Goal: Book appointment/travel/reservation

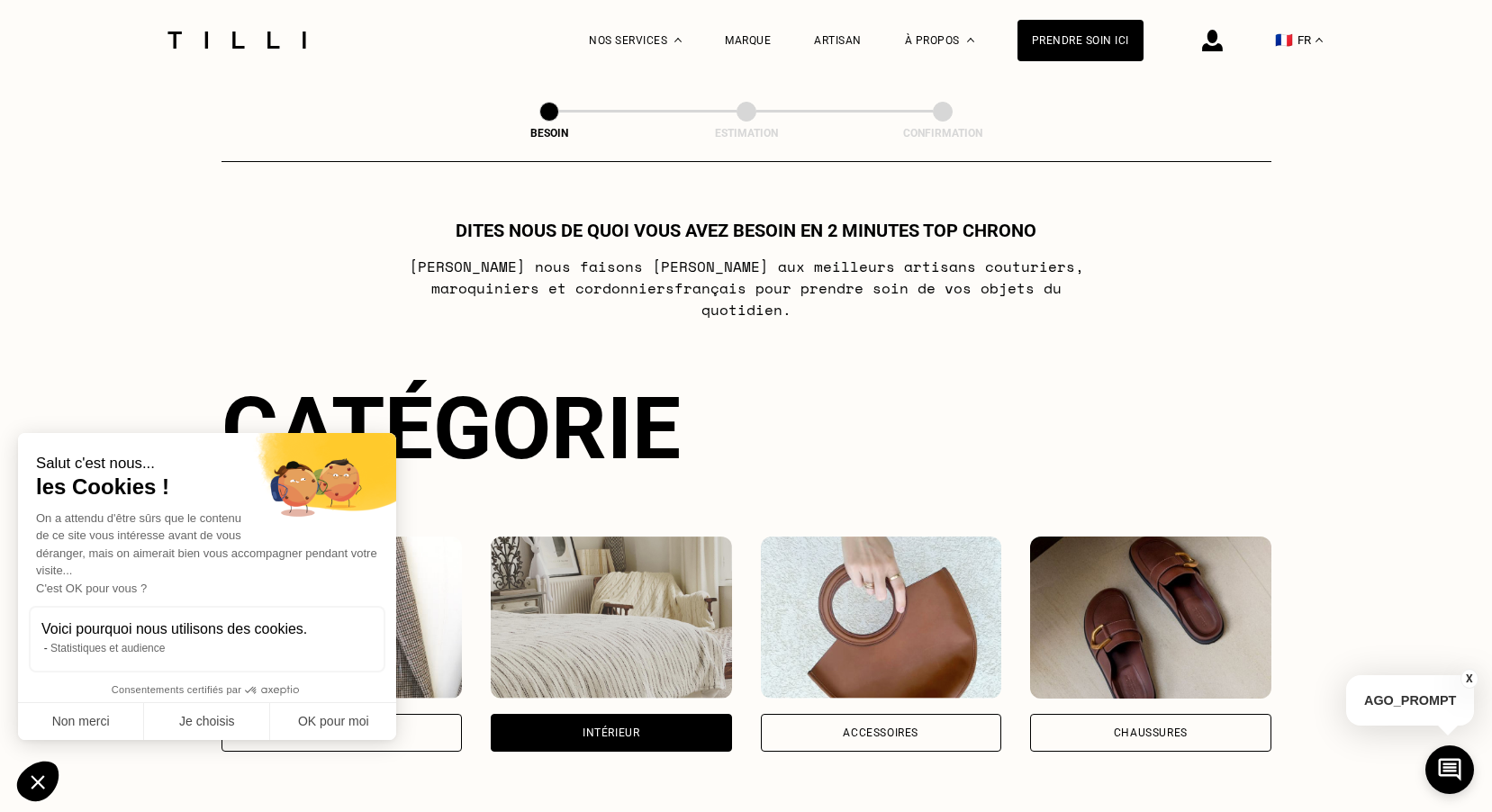
scroll to position [499, 0]
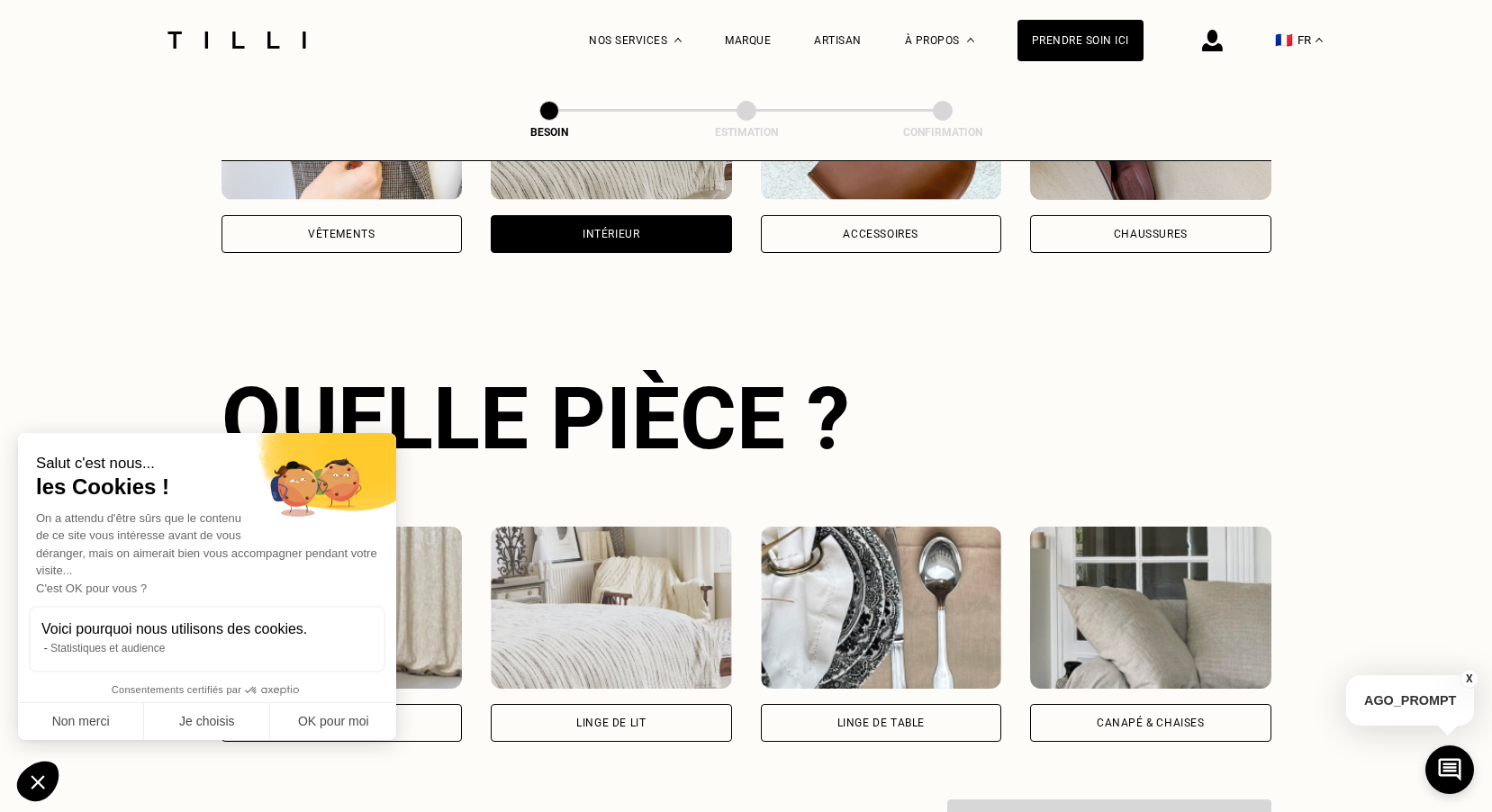
click at [365, 229] on div "Vêtements" at bounding box center [341, 234] width 67 height 11
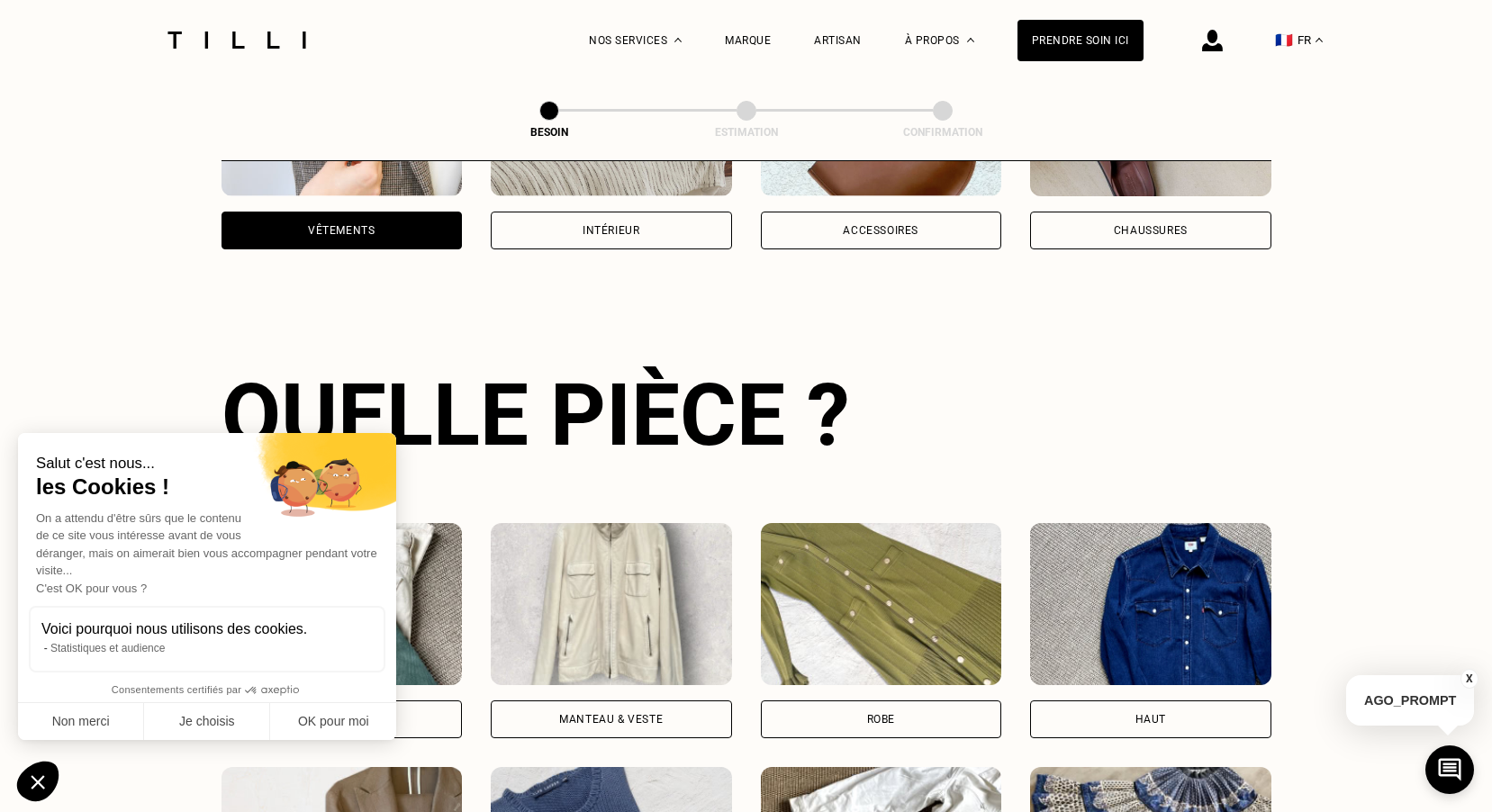
scroll to position [319, 0]
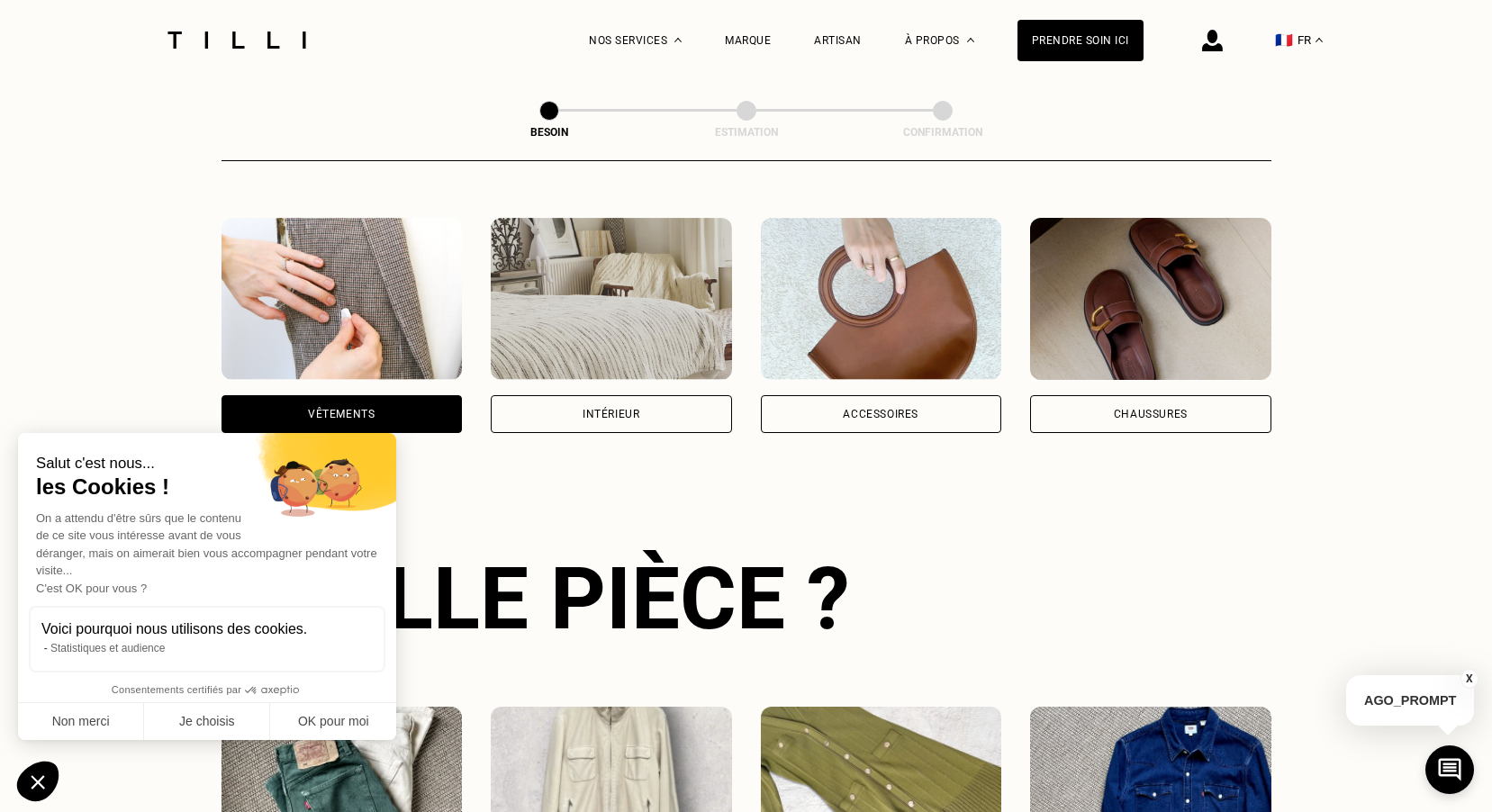
click at [624, 404] on div "Intérieur" at bounding box center [611, 415] width 242 height 38
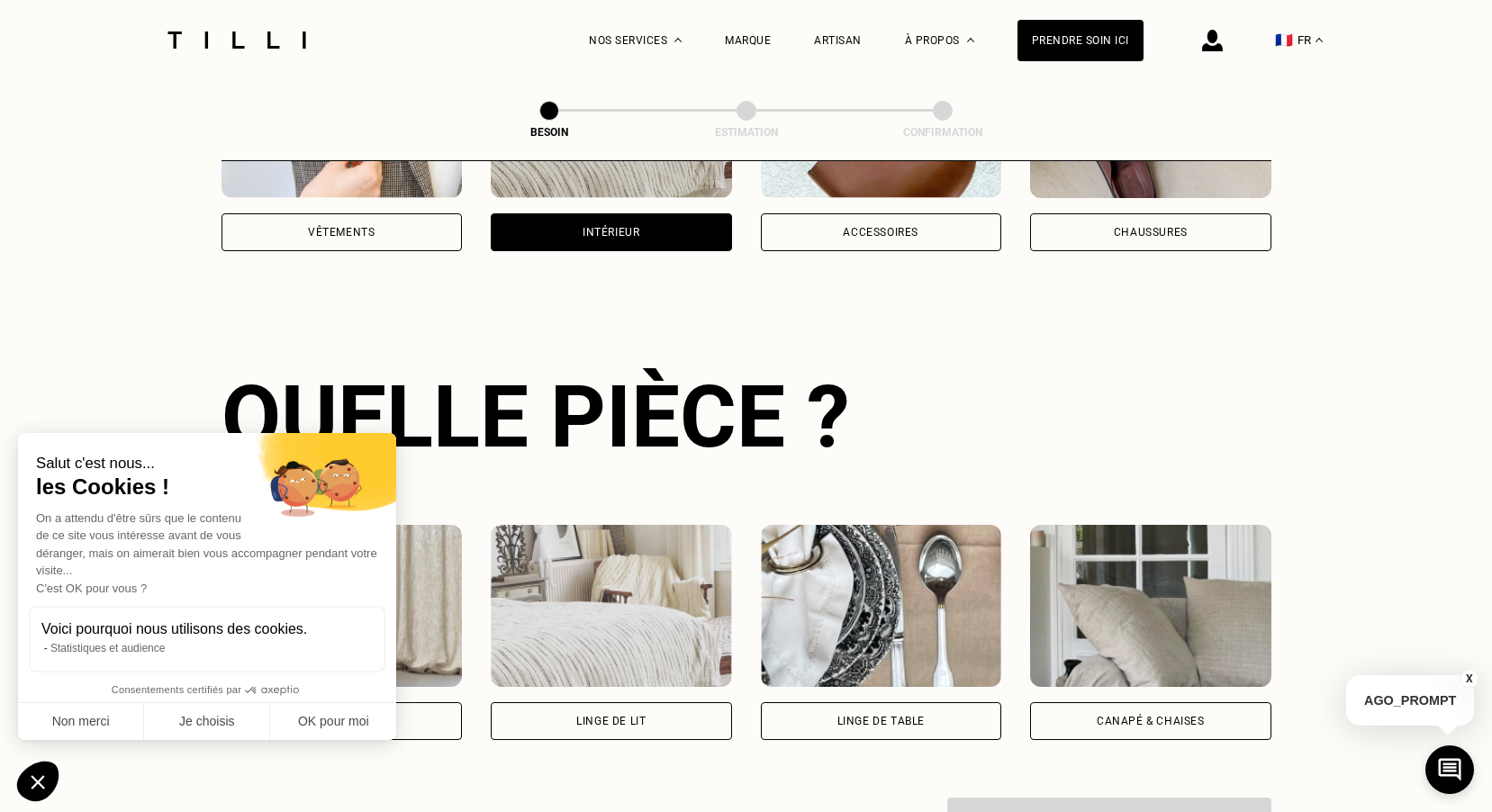
scroll to position [860, 0]
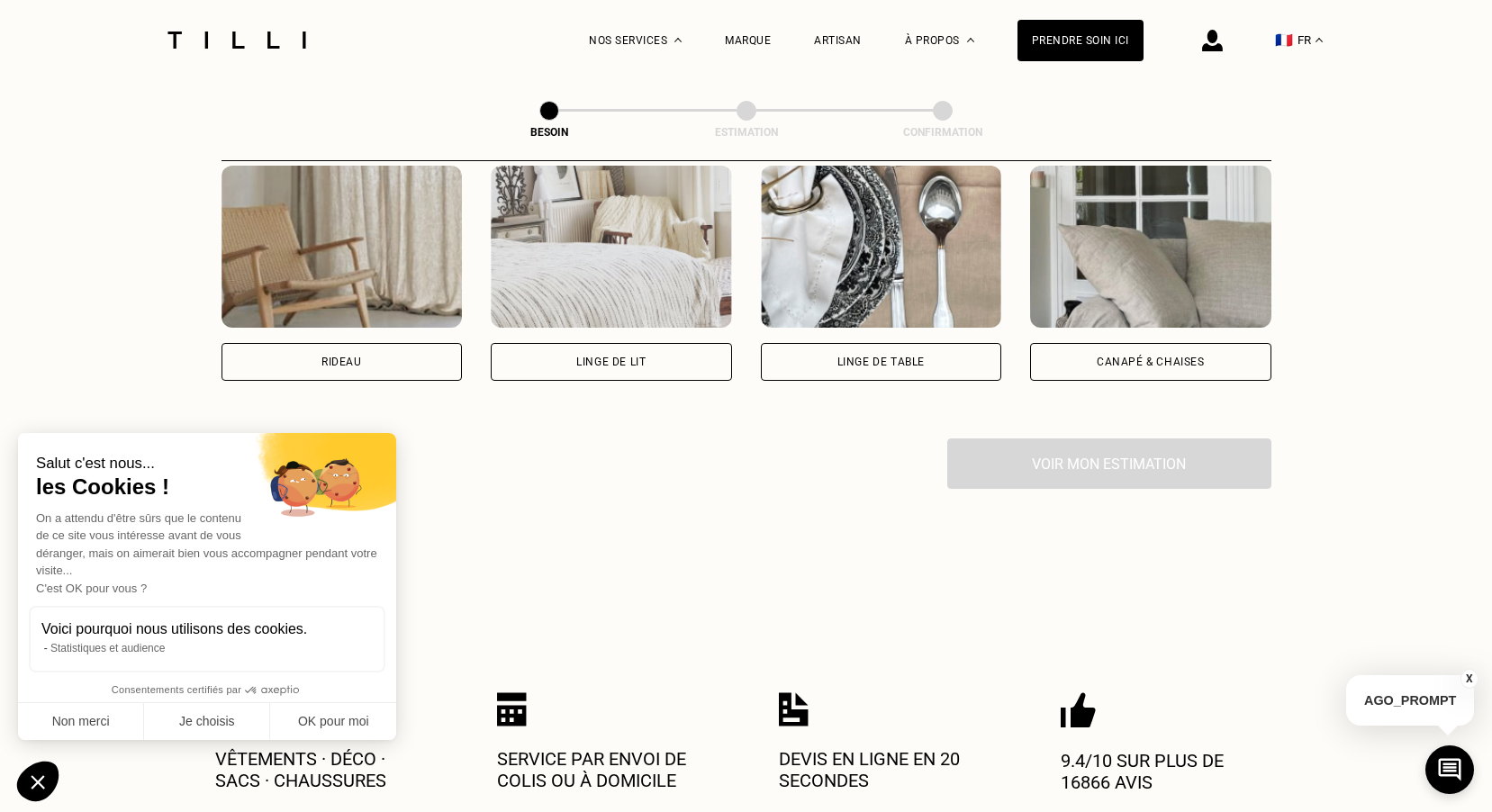
click at [391, 345] on div "Rideau" at bounding box center [342, 362] width 242 height 38
select select "FR"
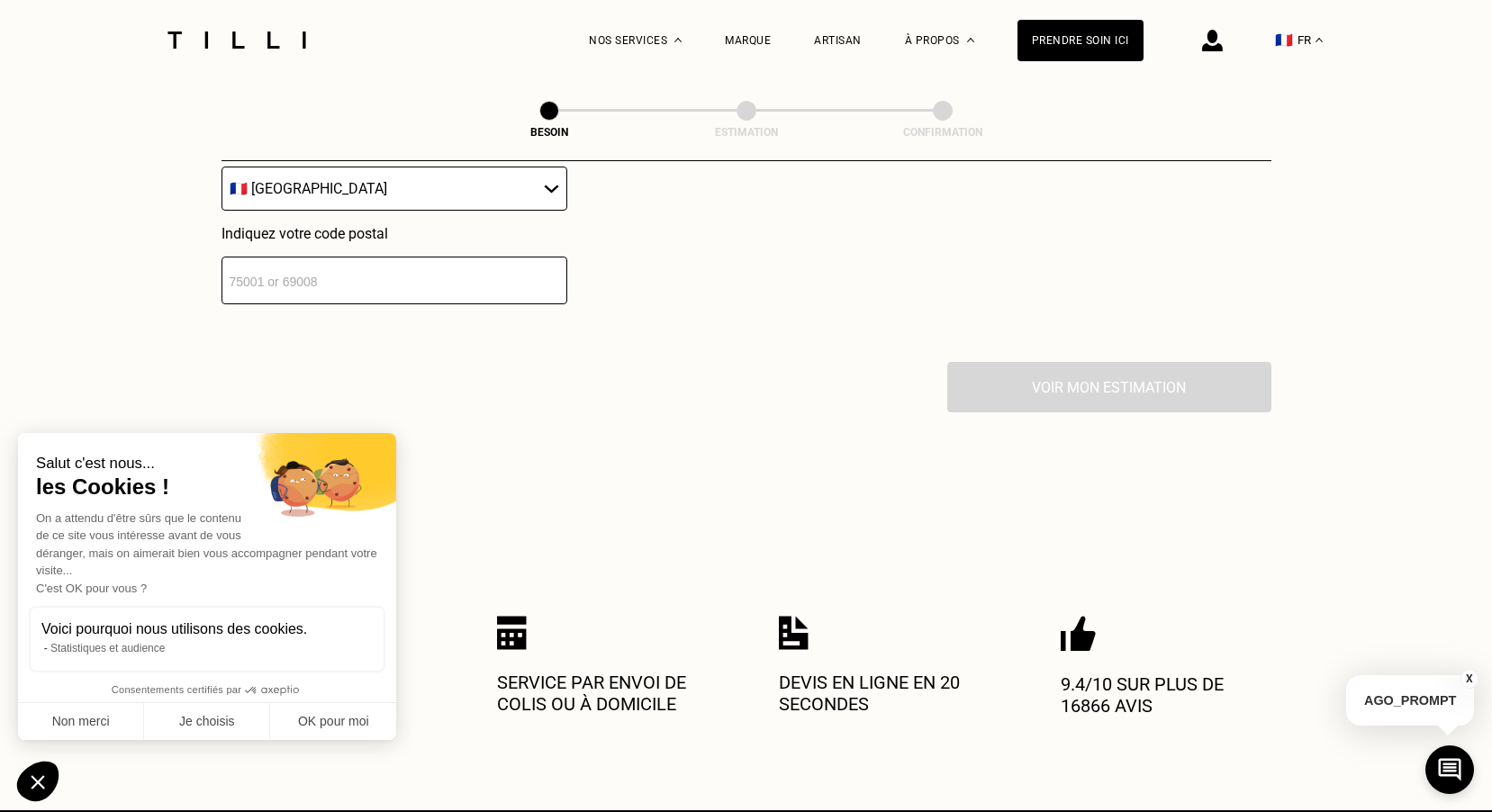
scroll to position [1351, 0]
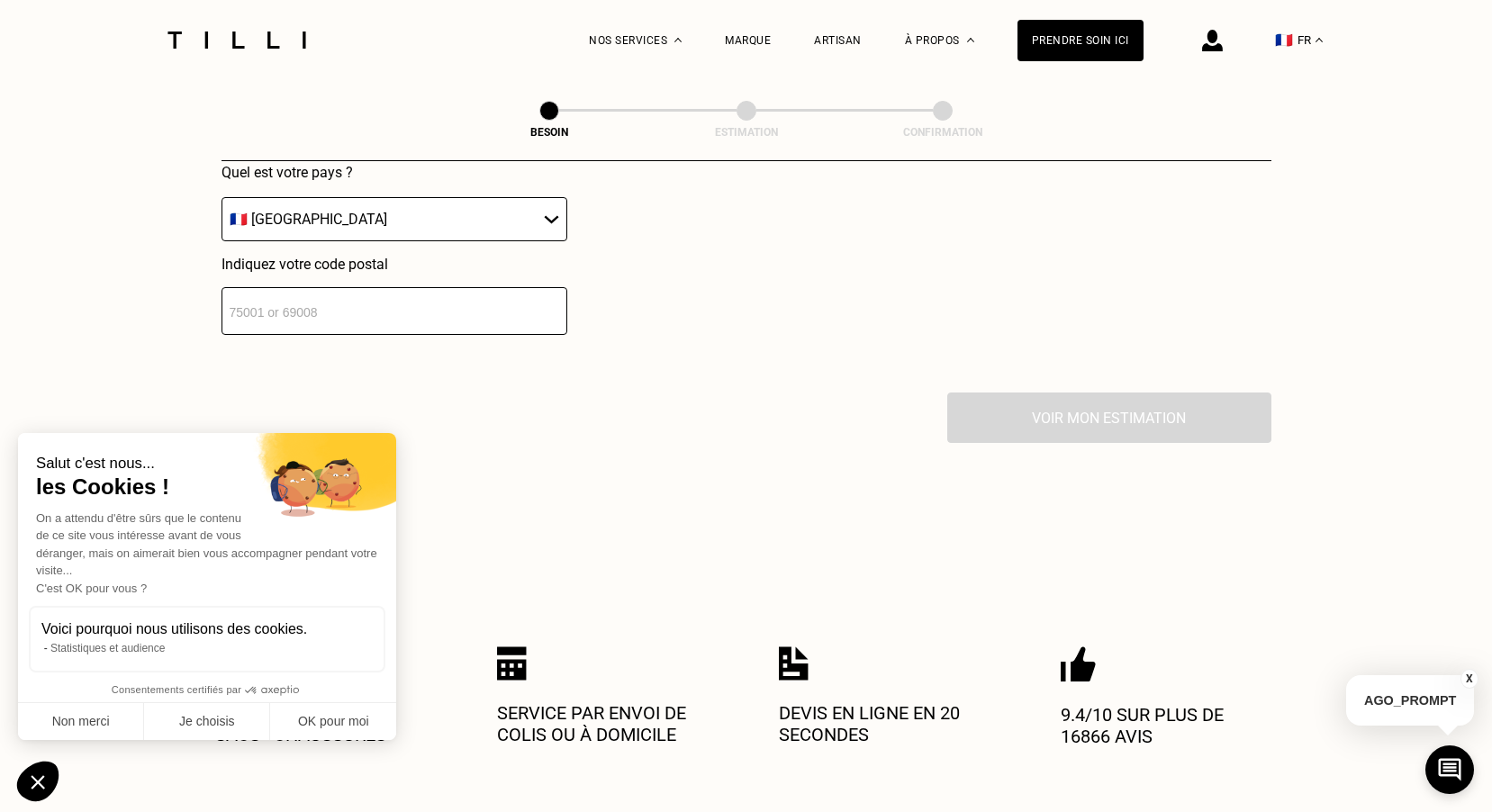
click at [474, 306] on input "number" at bounding box center [395, 310] width 346 height 48
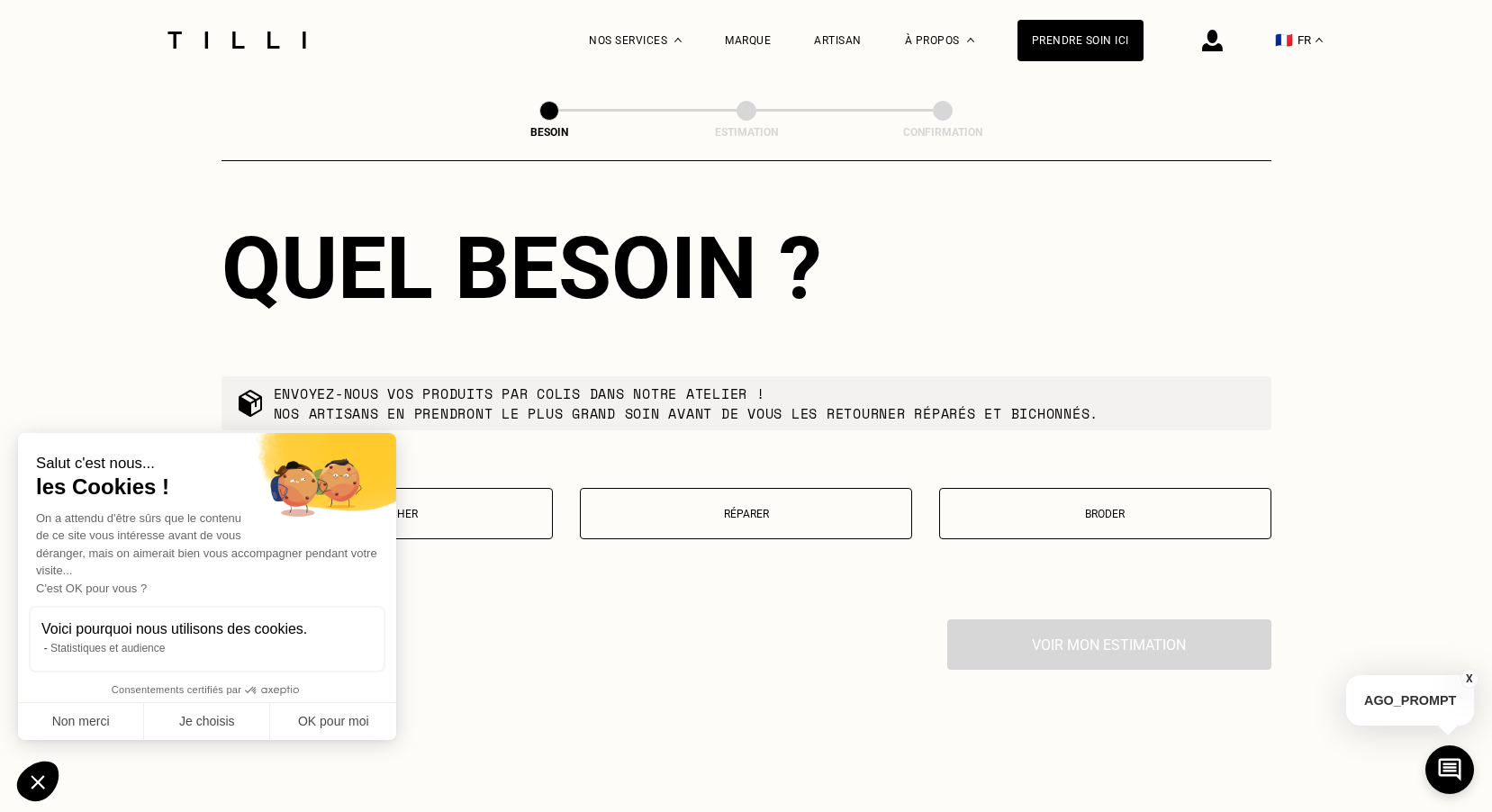
scroll to position [1708, 0]
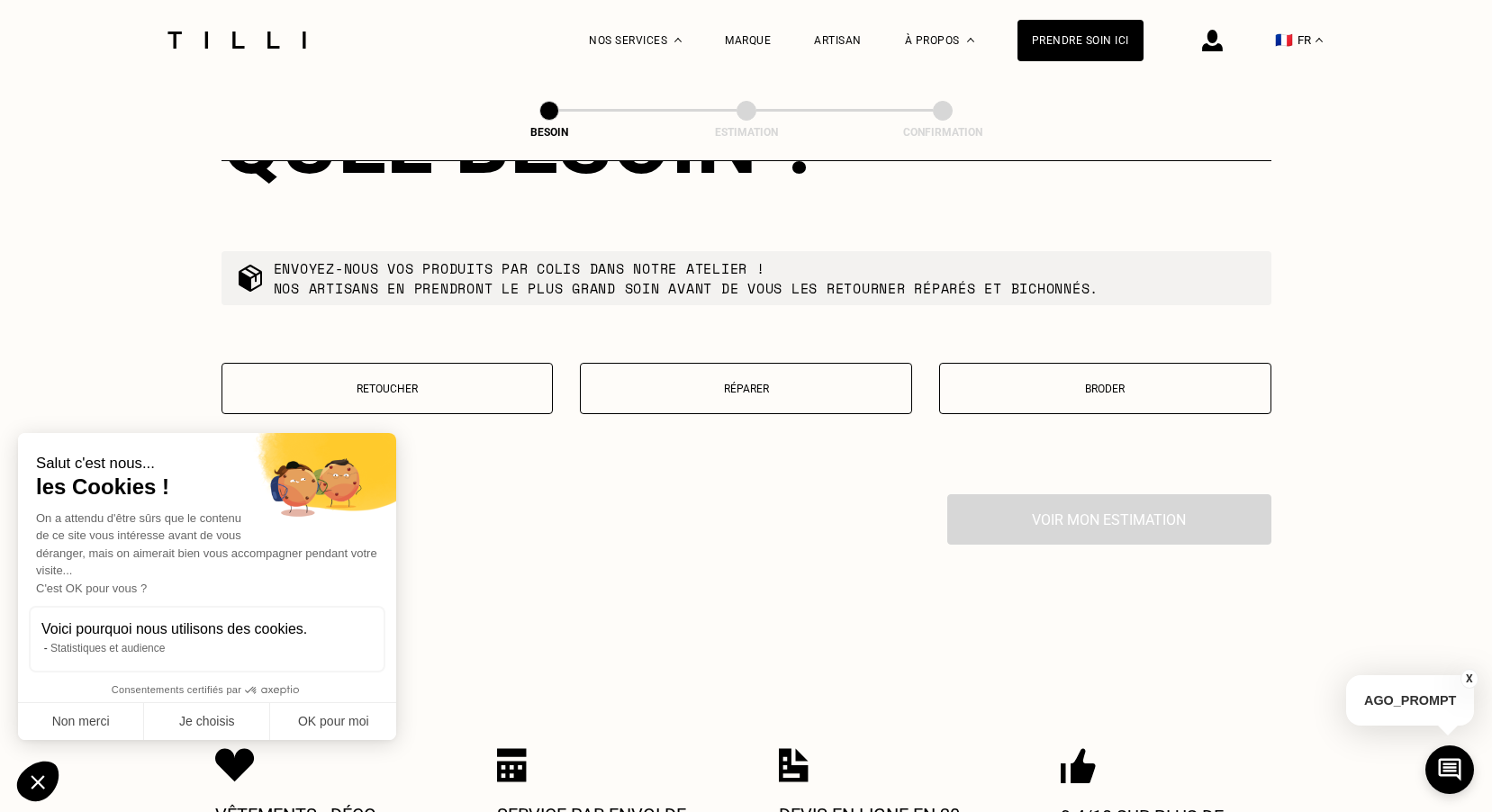
type input "94450"
click at [400, 383] on p "Retoucher" at bounding box center [387, 389] width 312 height 13
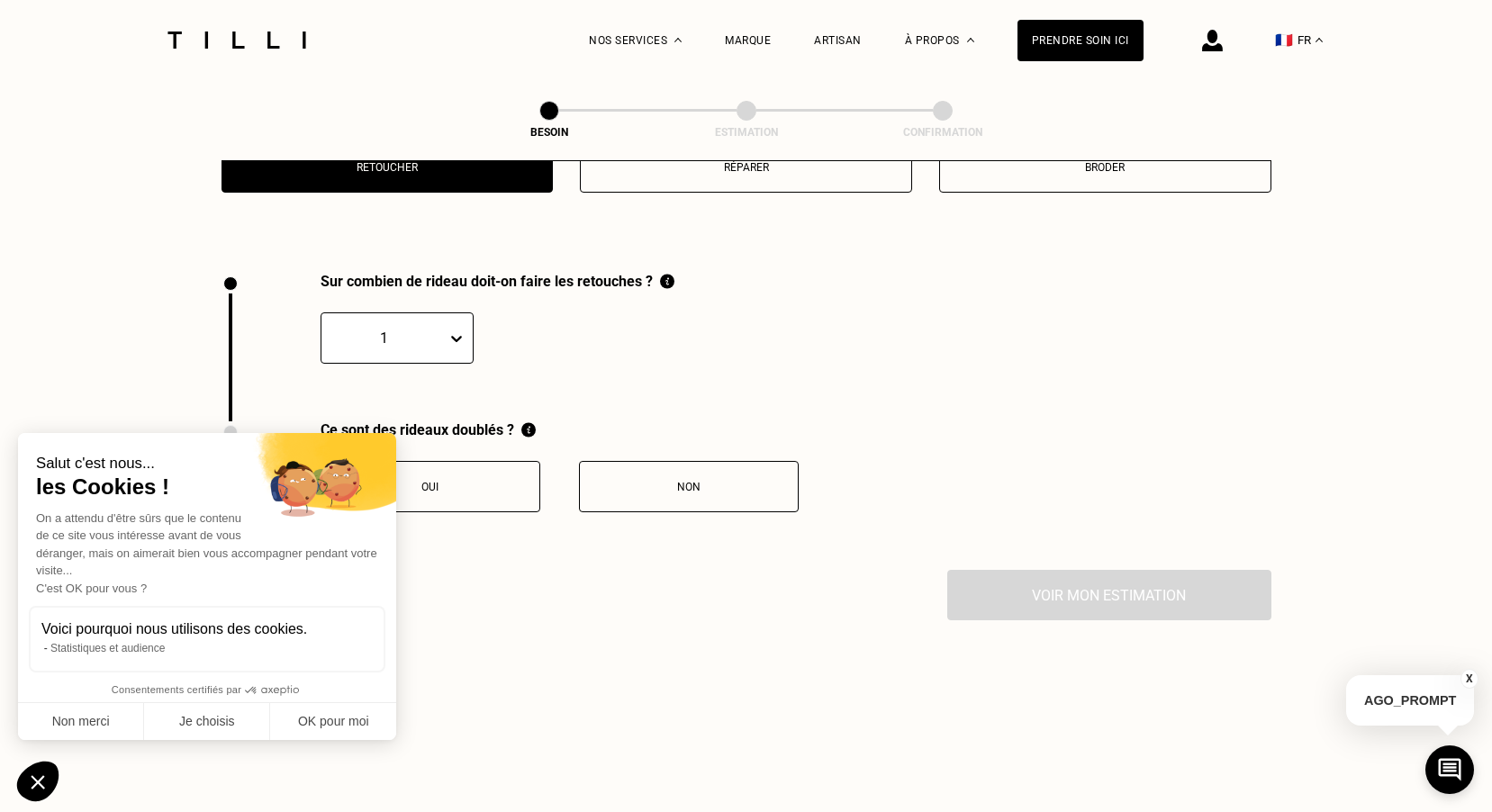
scroll to position [1900, 0]
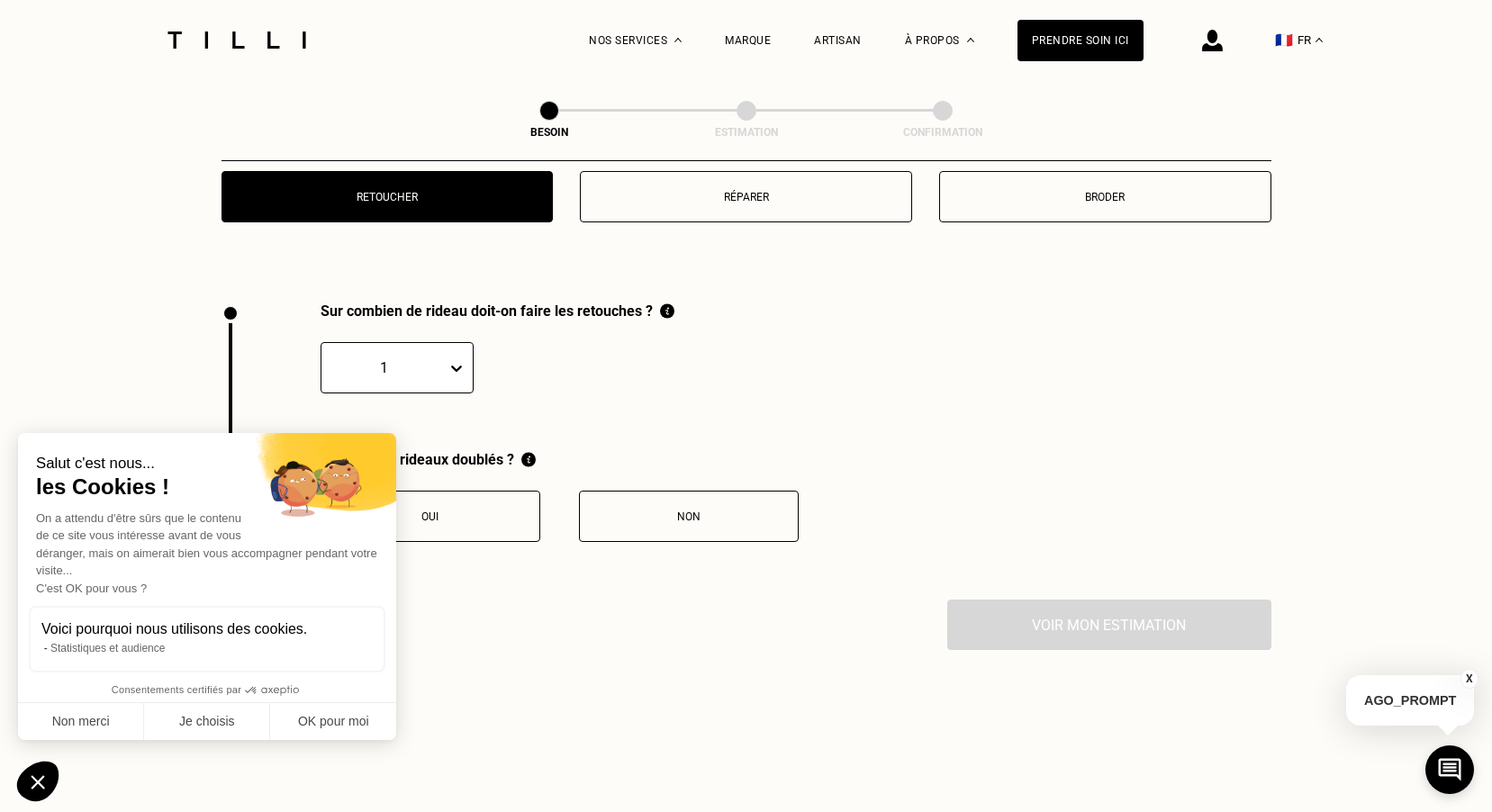
click at [449, 359] on icon at bounding box center [456, 368] width 18 height 18
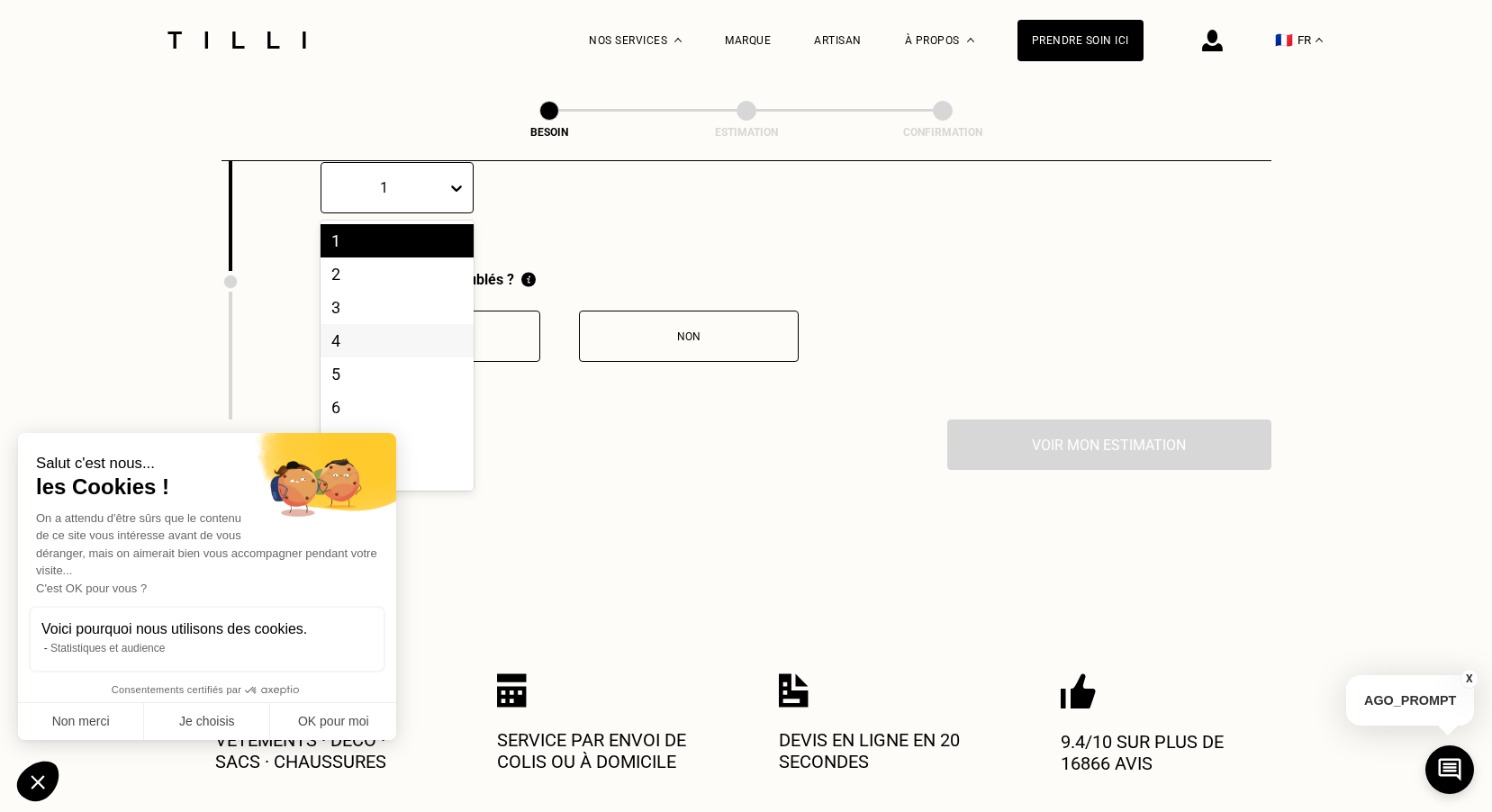
click at [412, 324] on div "4" at bounding box center [397, 340] width 153 height 33
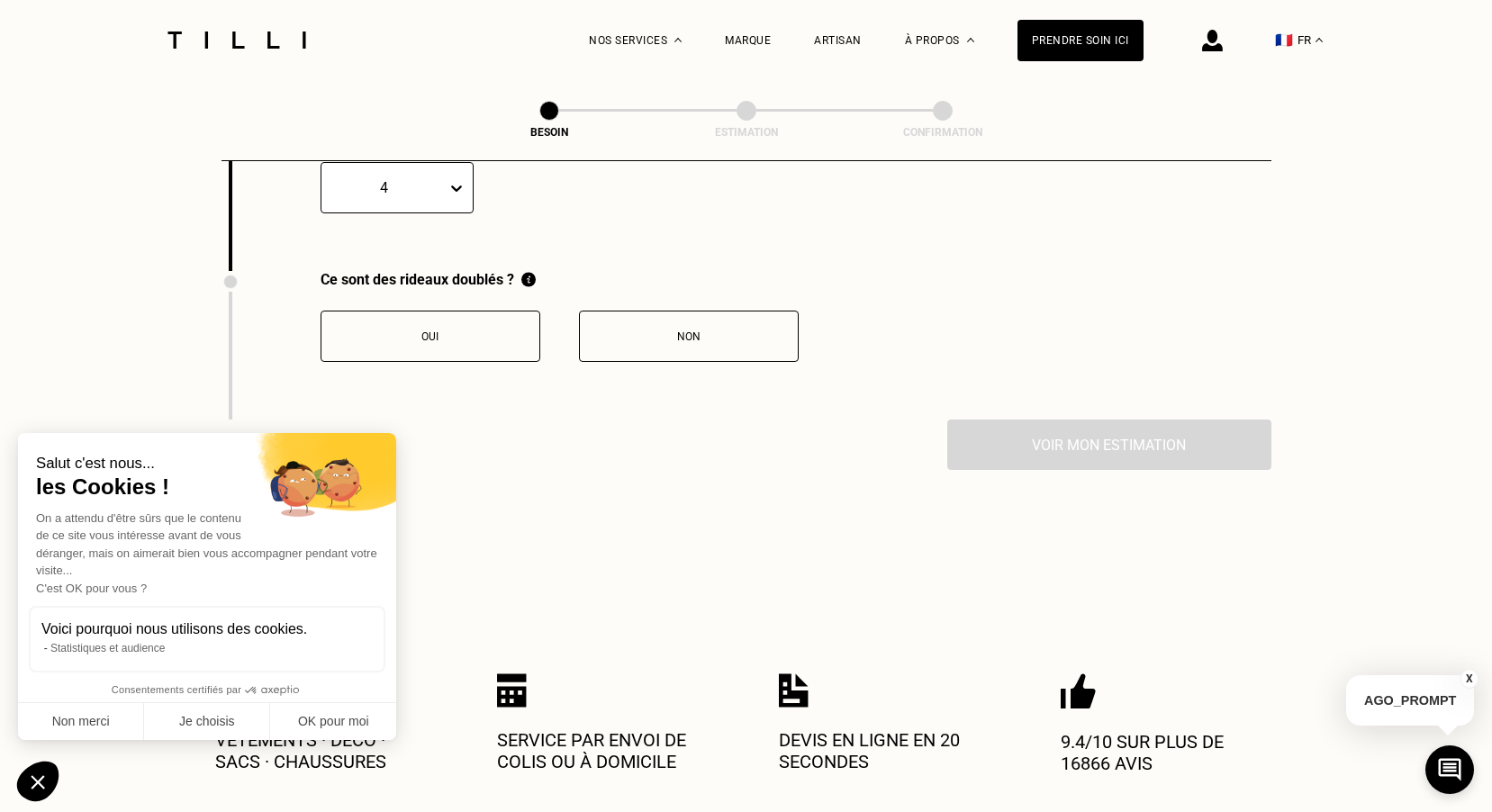
click at [667, 330] on div "Non" at bounding box center [689, 337] width 200 height 13
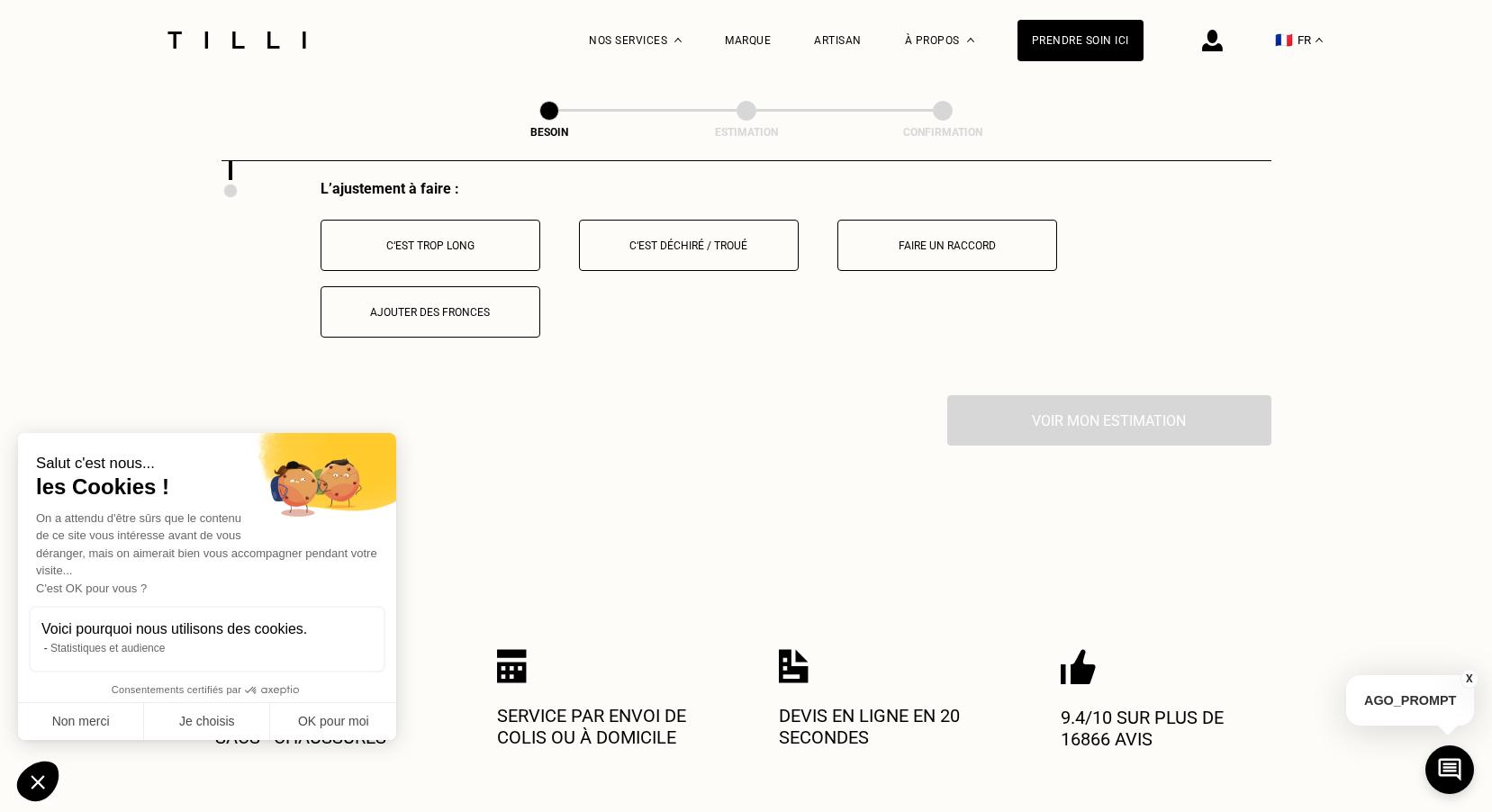
scroll to position [2377, 0]
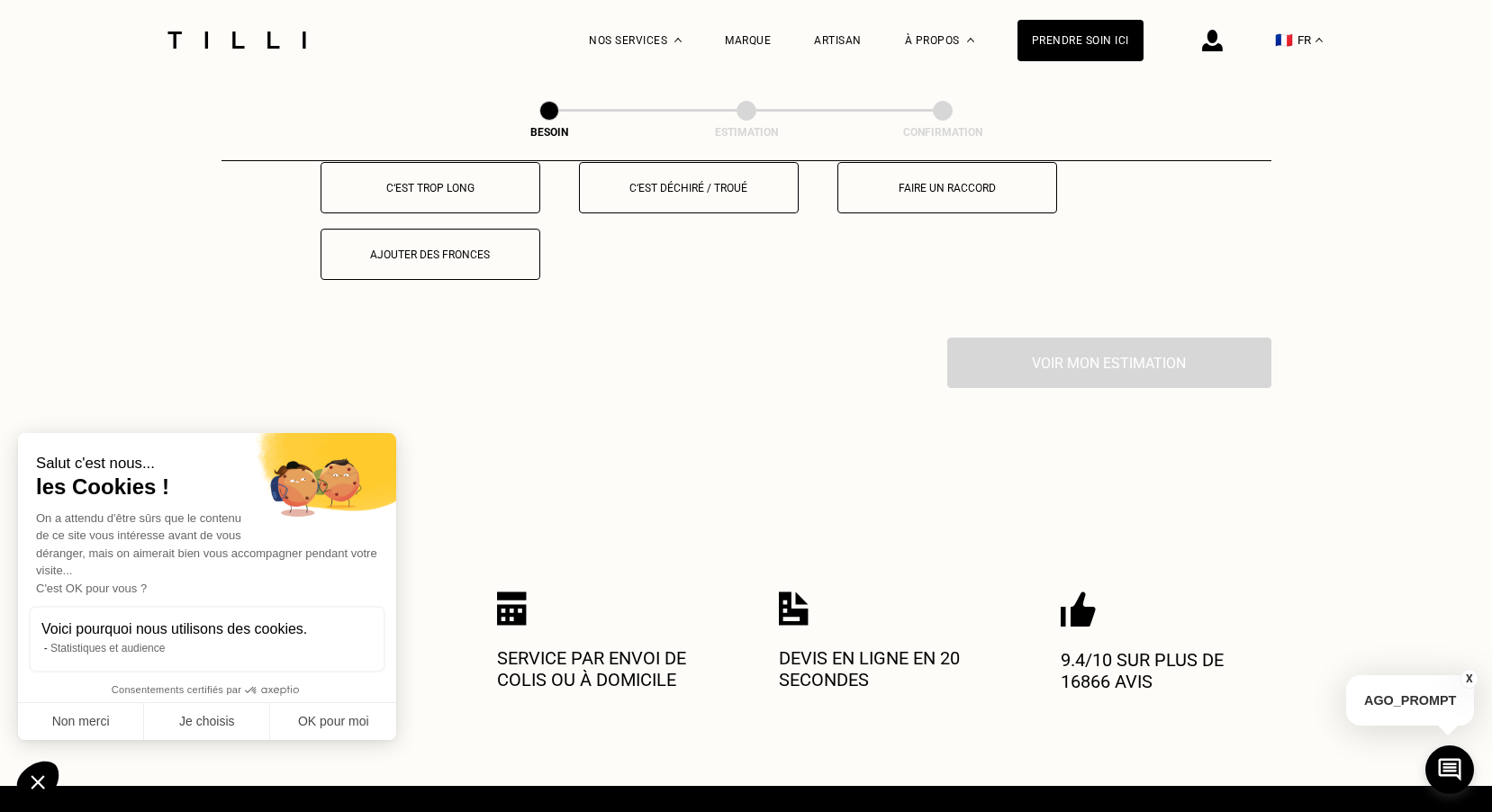
click at [427, 182] on div "C‘est trop long" at bounding box center [430, 188] width 200 height 13
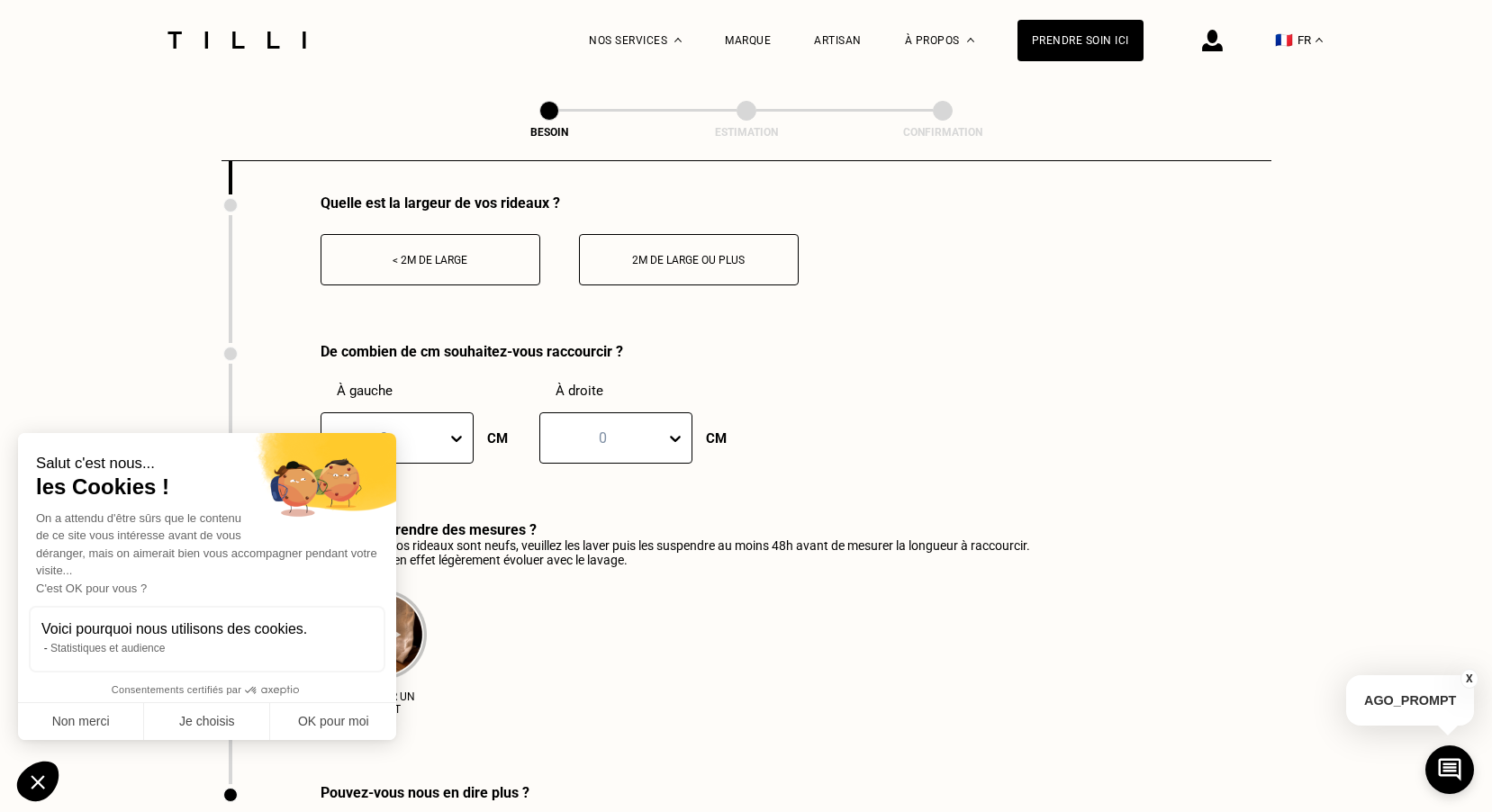
scroll to position [2557, 0]
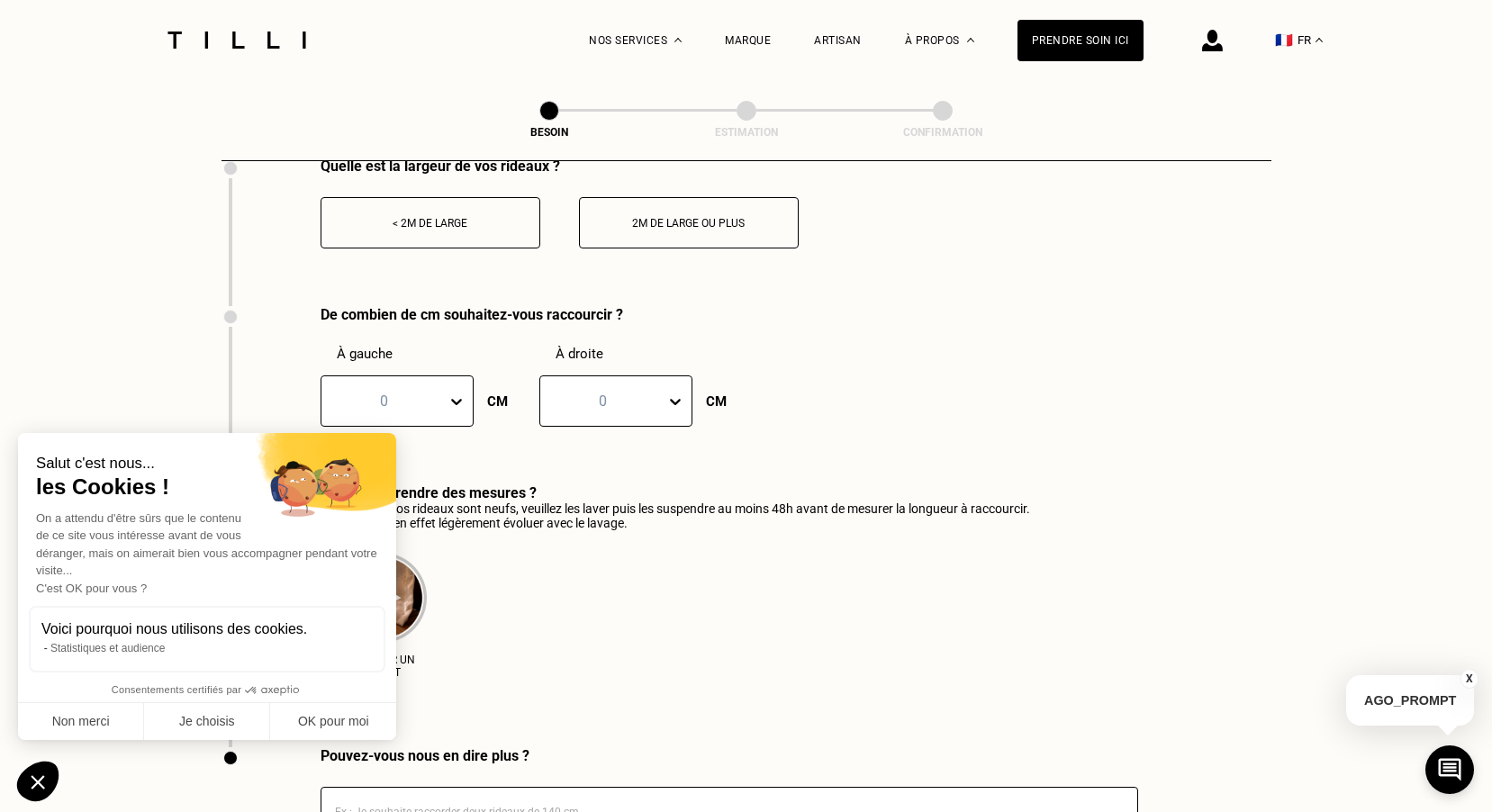
click at [464, 398] on icon at bounding box center [456, 402] width 18 height 18
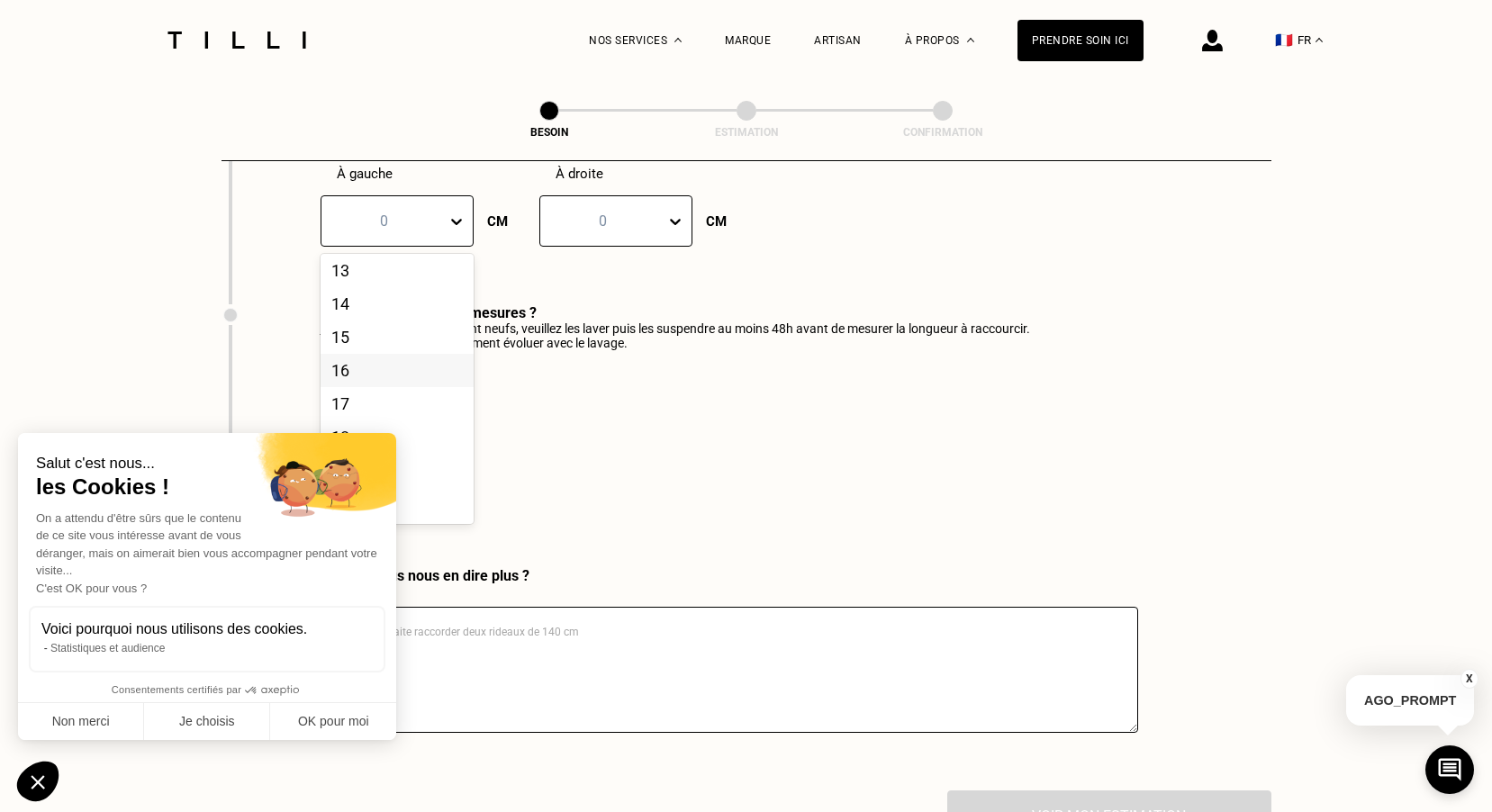
scroll to position [455, 0]
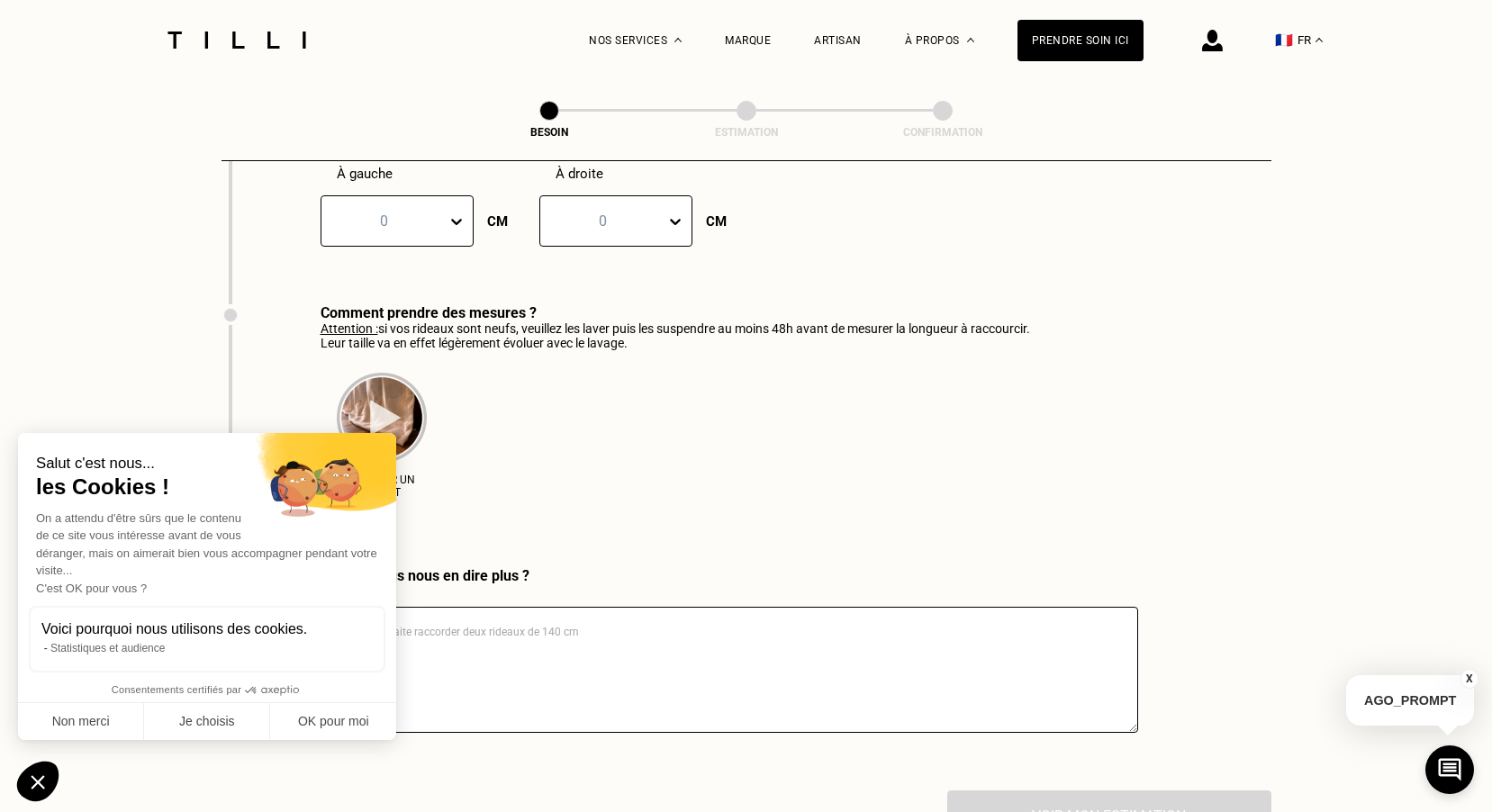
click at [571, 350] on div "Épingler un ourlet" at bounding box center [675, 430] width 710 height 159
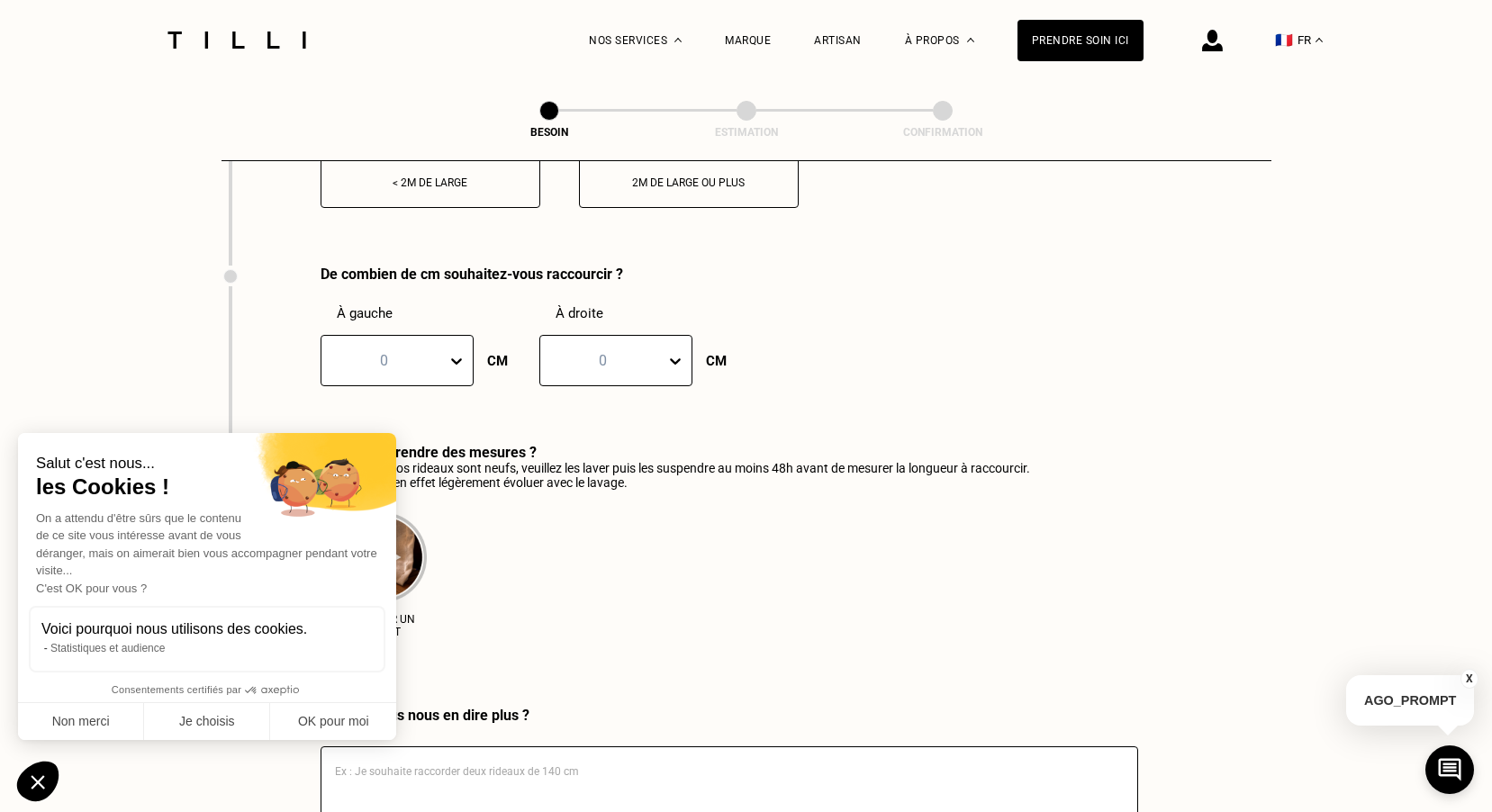
scroll to position [2377, 0]
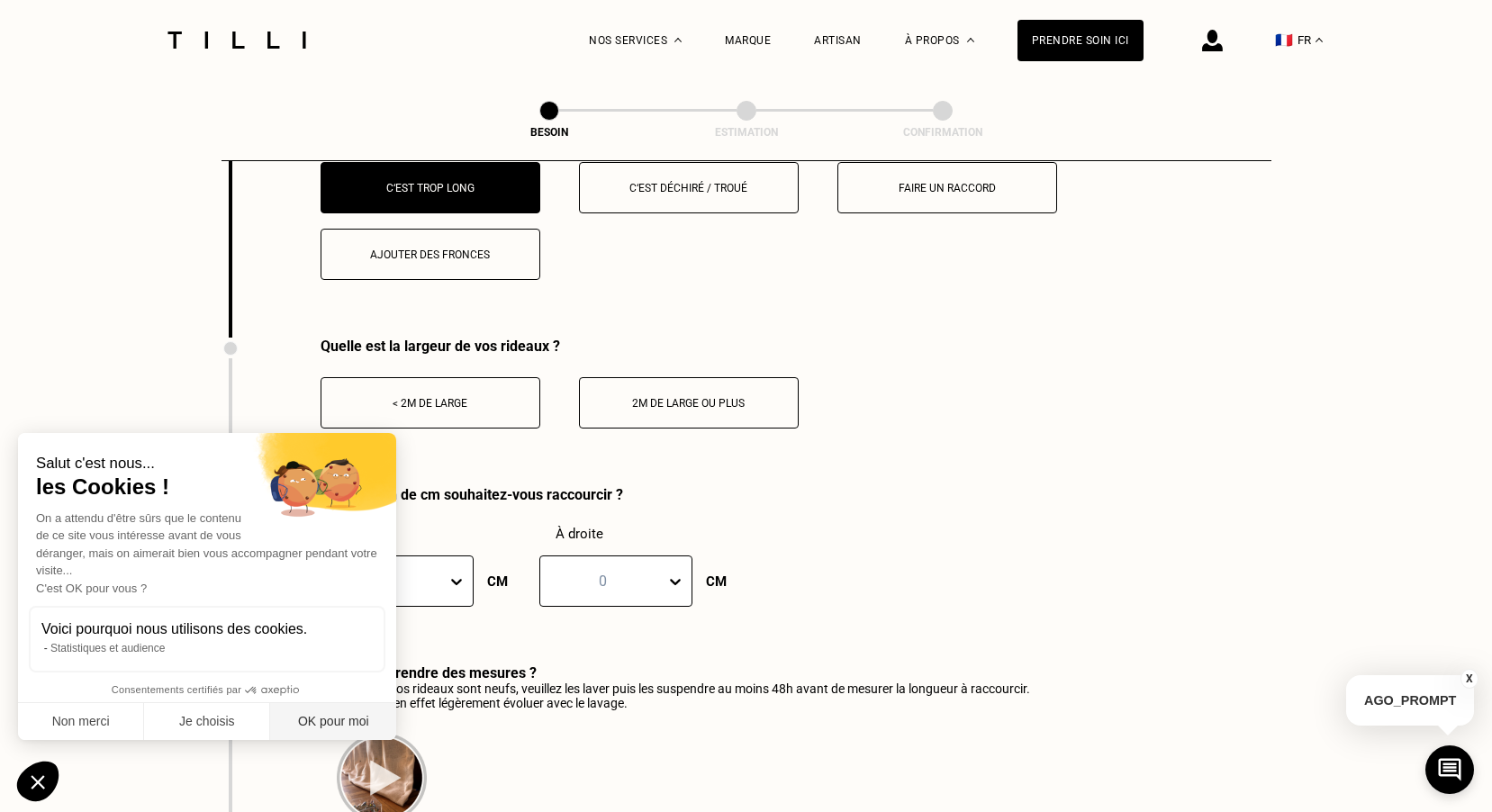
click at [336, 722] on button "OK pour moi" at bounding box center [332, 722] width 126 height 38
checkbox input "true"
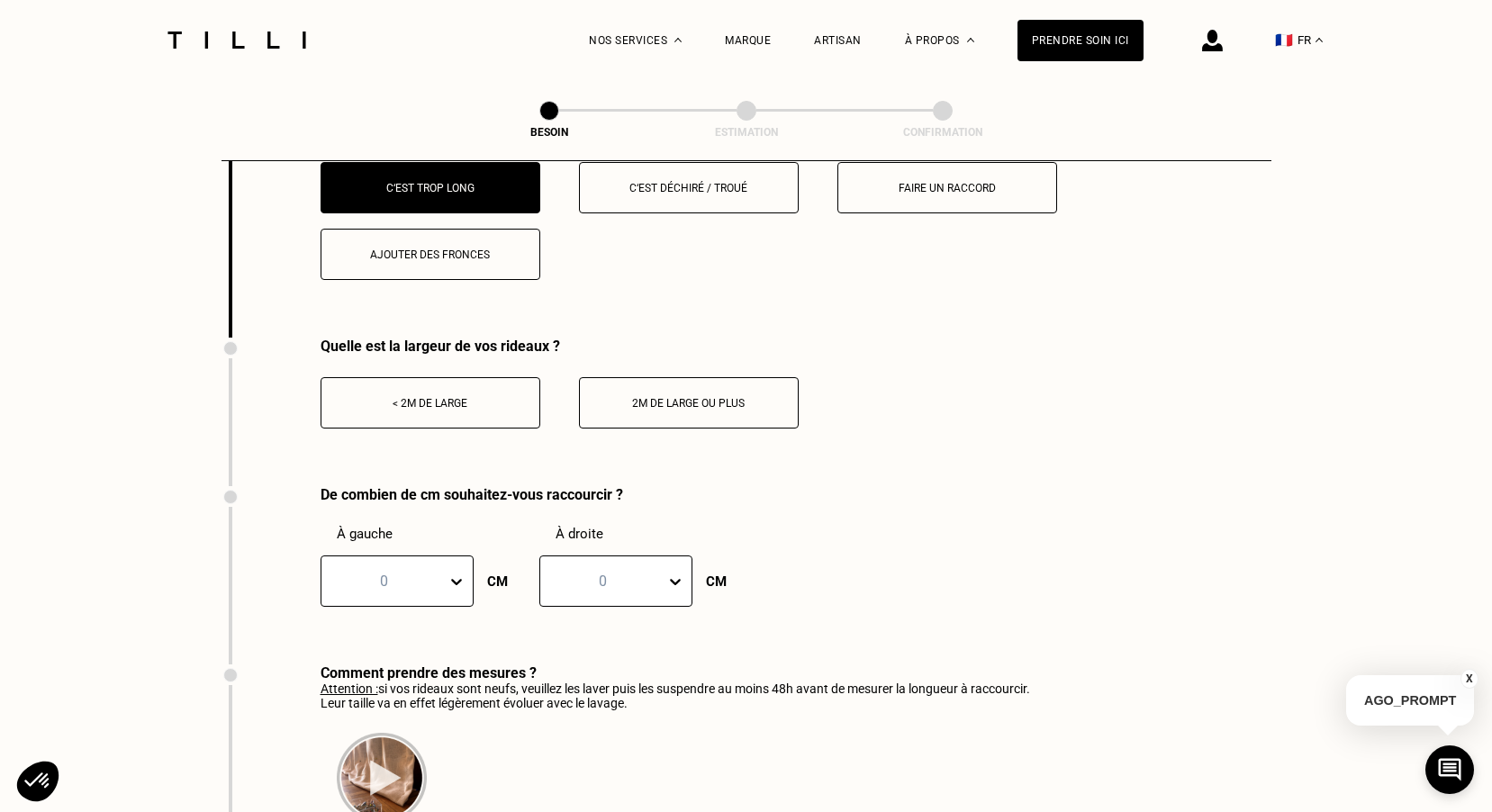
click at [403, 397] on div "< 2m de large" at bounding box center [430, 404] width 200 height 13
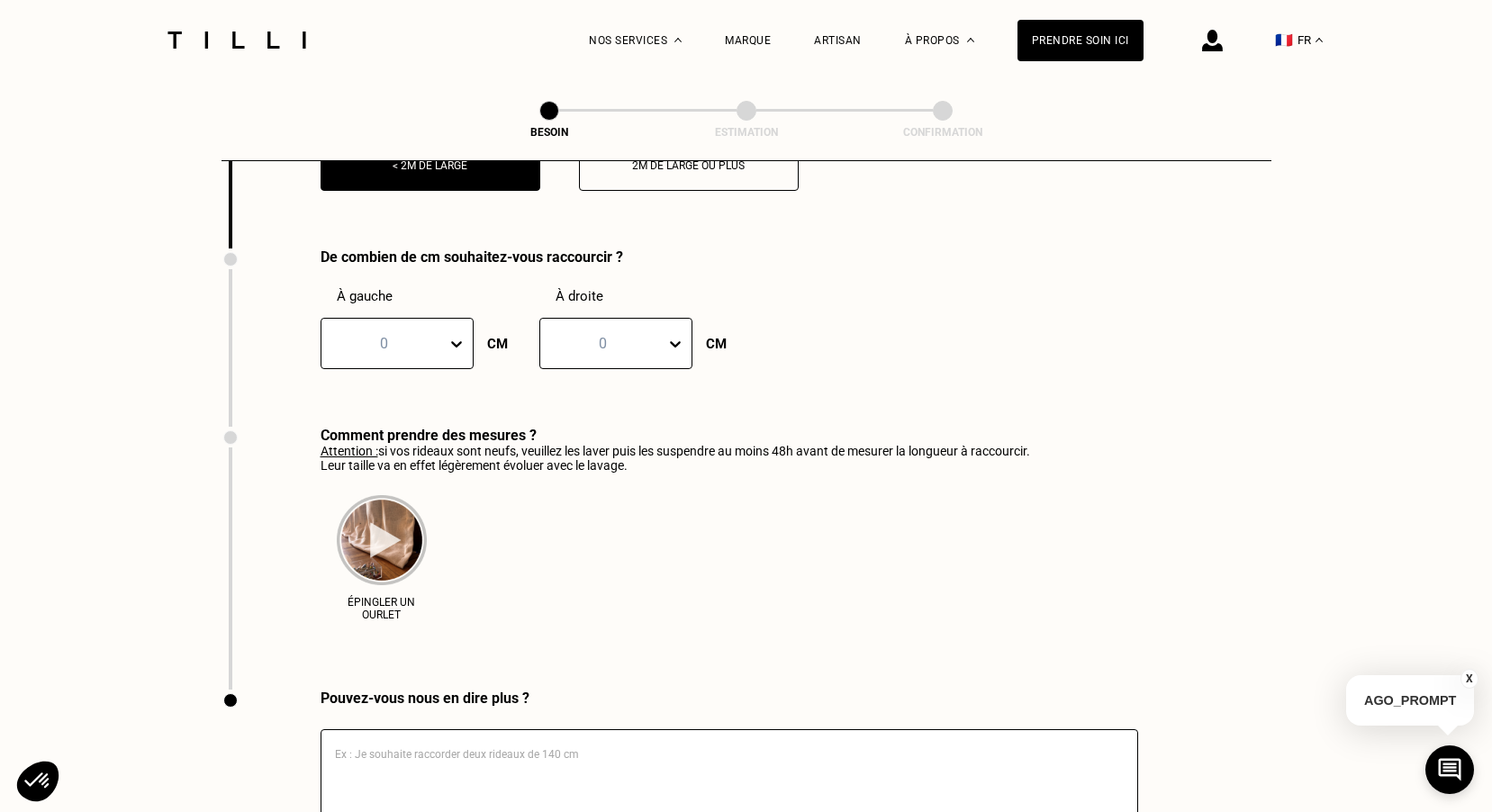
scroll to position [2648, 0]
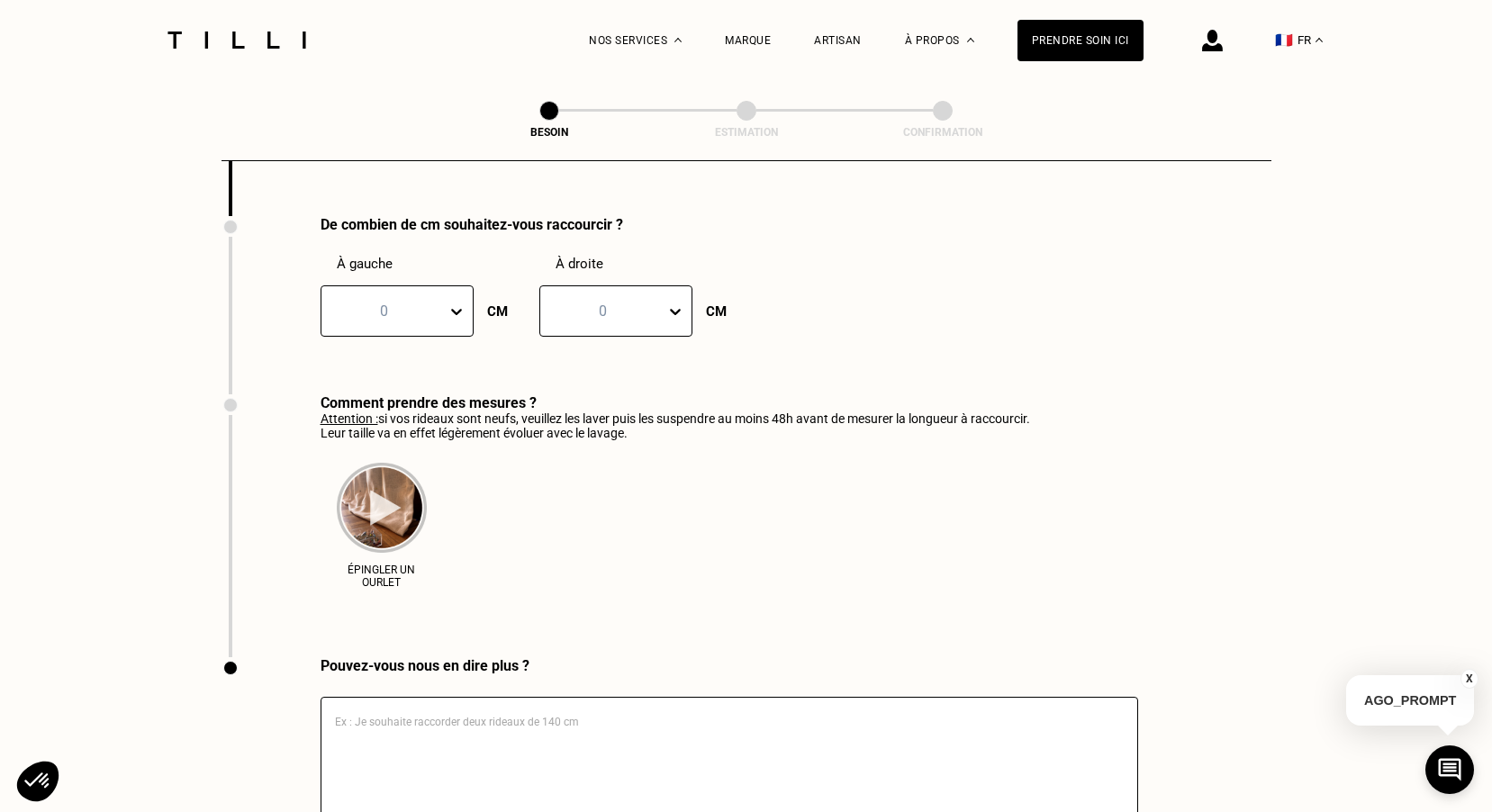
click at [460, 302] on icon at bounding box center [456, 311] width 18 height 18
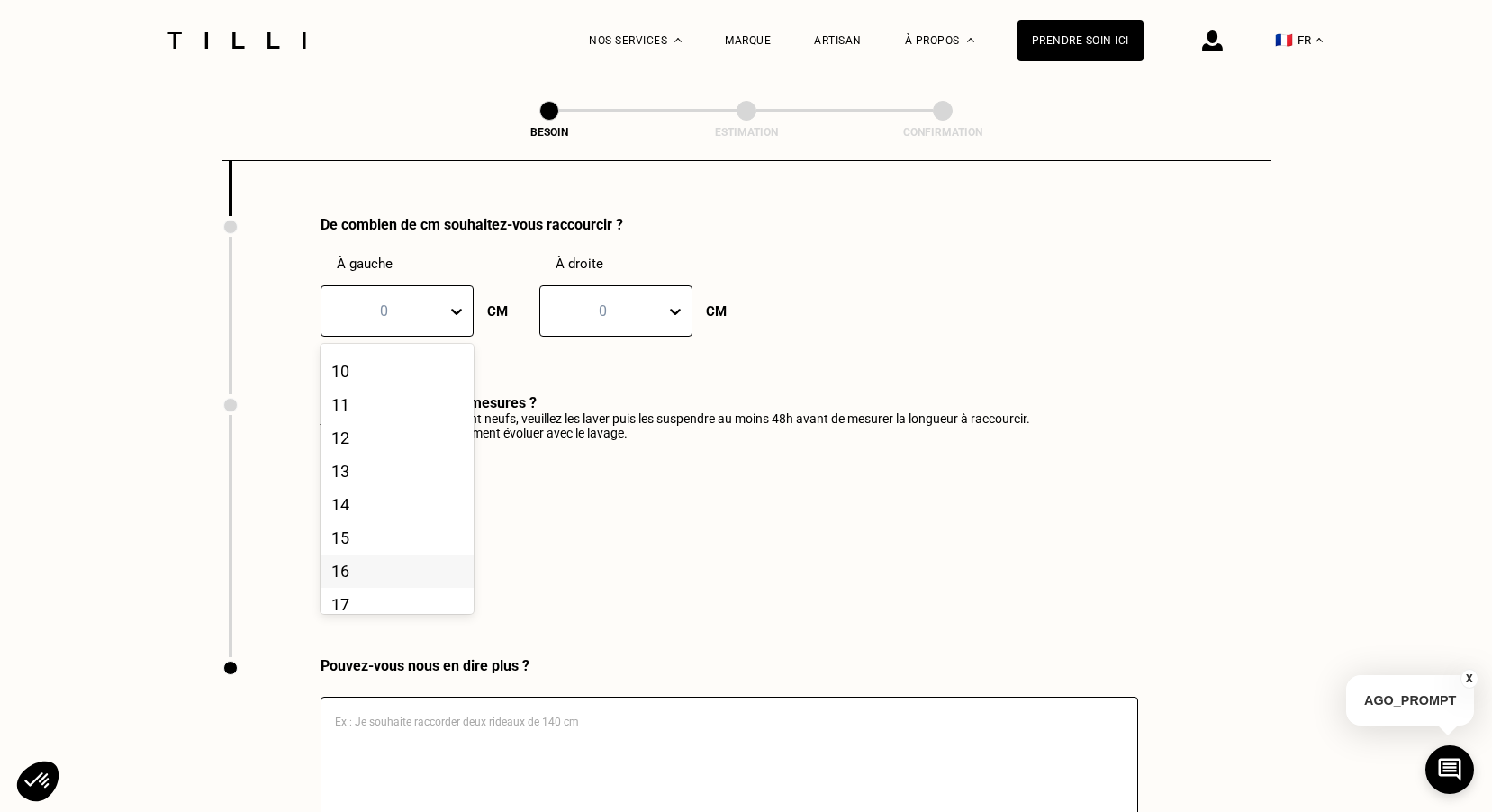
scroll to position [455, 0]
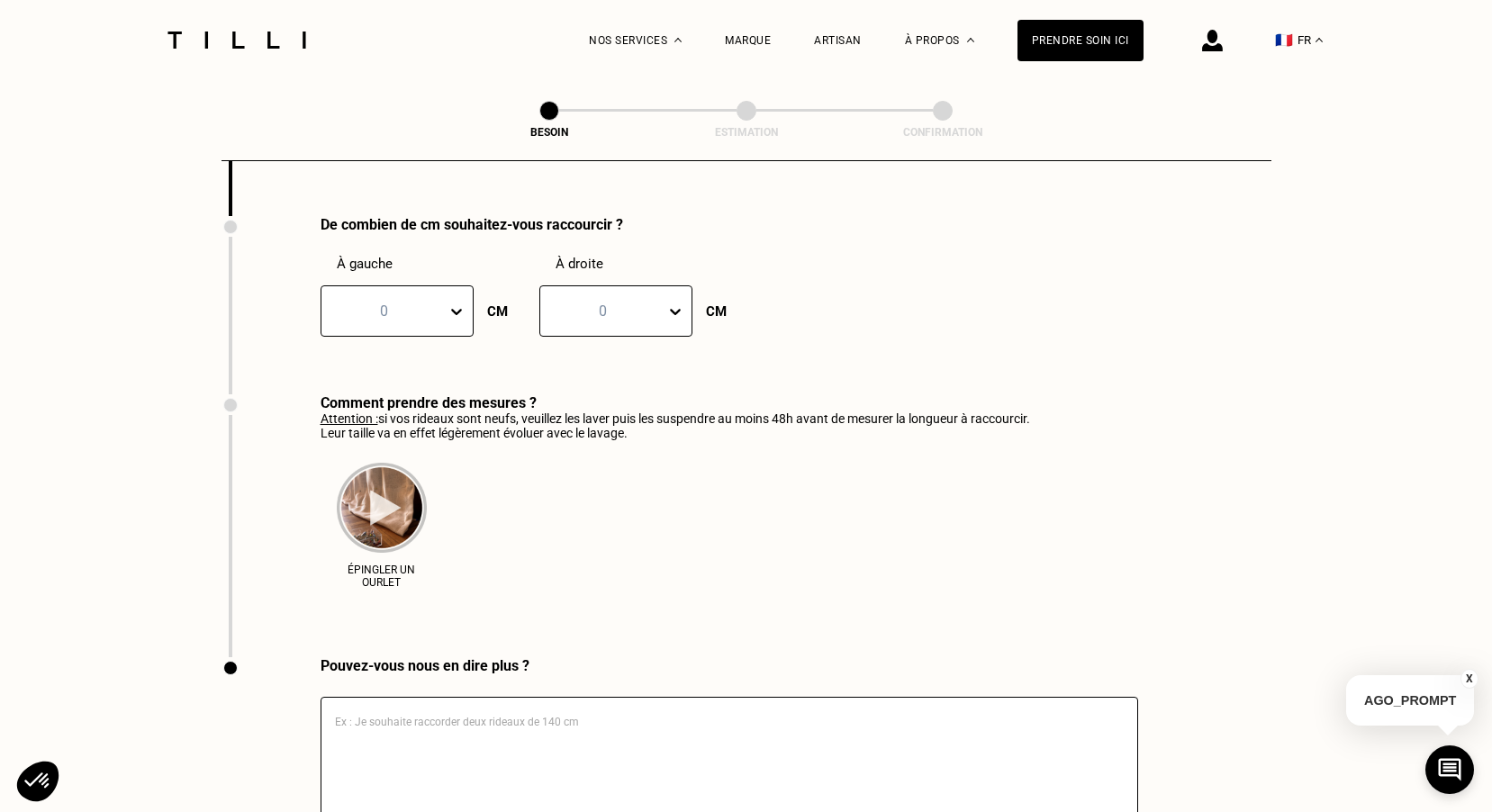
click at [569, 347] on div "De combien de cm souhaitez-vous raccourcir ? À gauche 0 CM À droite 0 CM" at bounding box center [471, 305] width 498 height 178
click at [457, 311] on div at bounding box center [460, 311] width 25 height 33
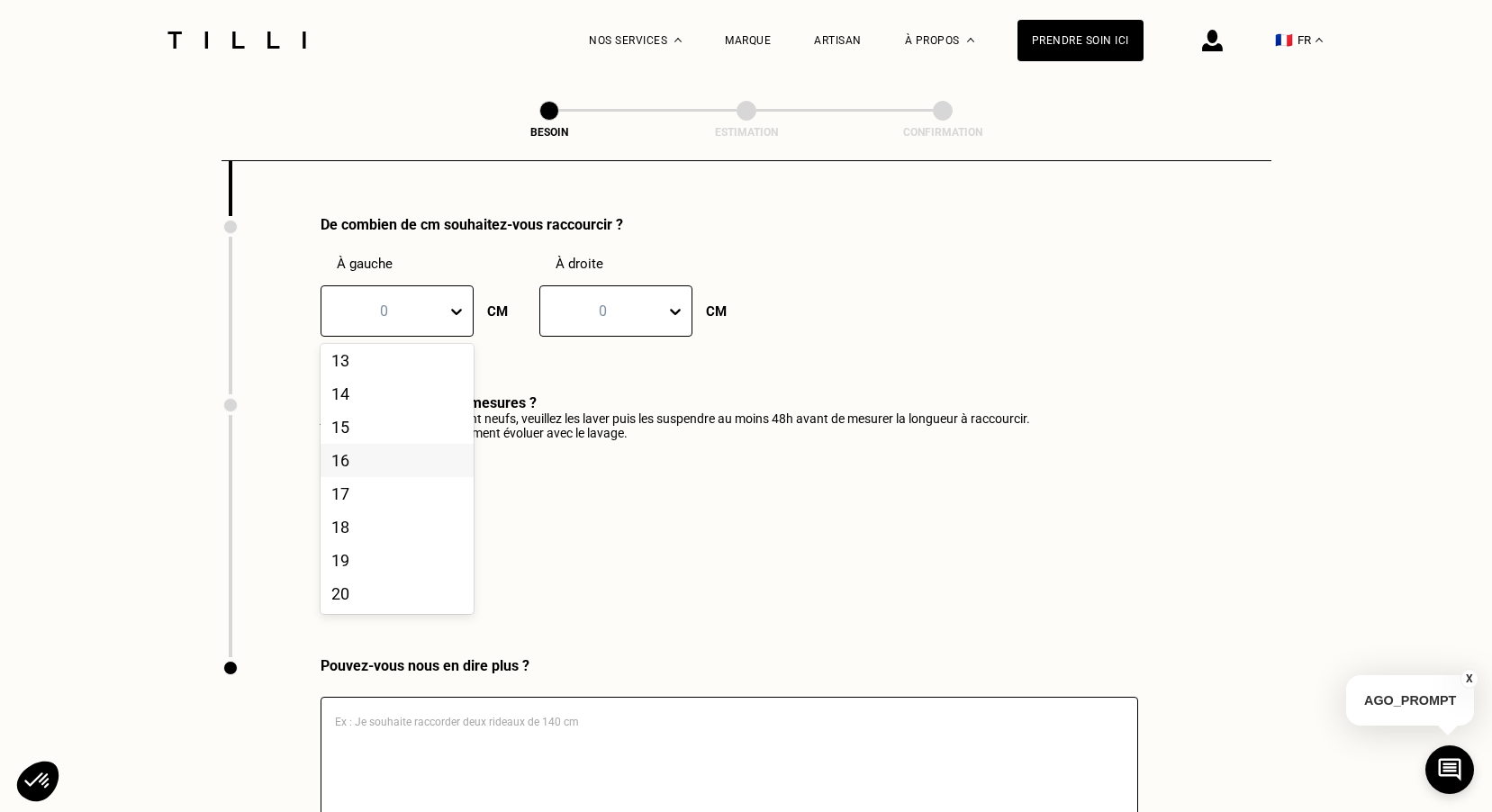
click at [634, 301] on div at bounding box center [603, 310] width 107 height 21
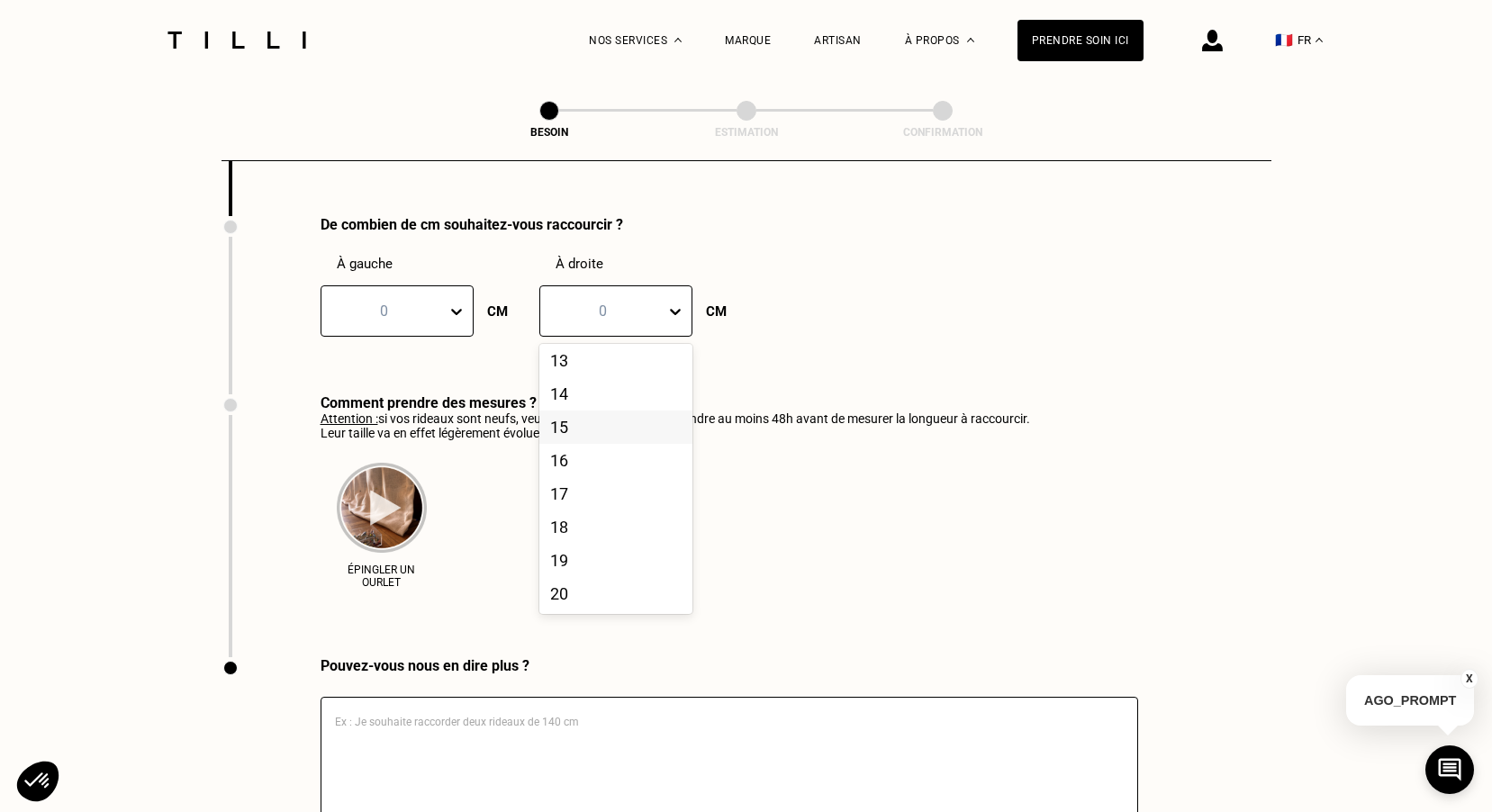
drag, startPoint x: 447, startPoint y: 290, endPoint x: 447, endPoint y: 302, distance: 12.0
click at [447, 295] on div at bounding box center [460, 311] width 25 height 33
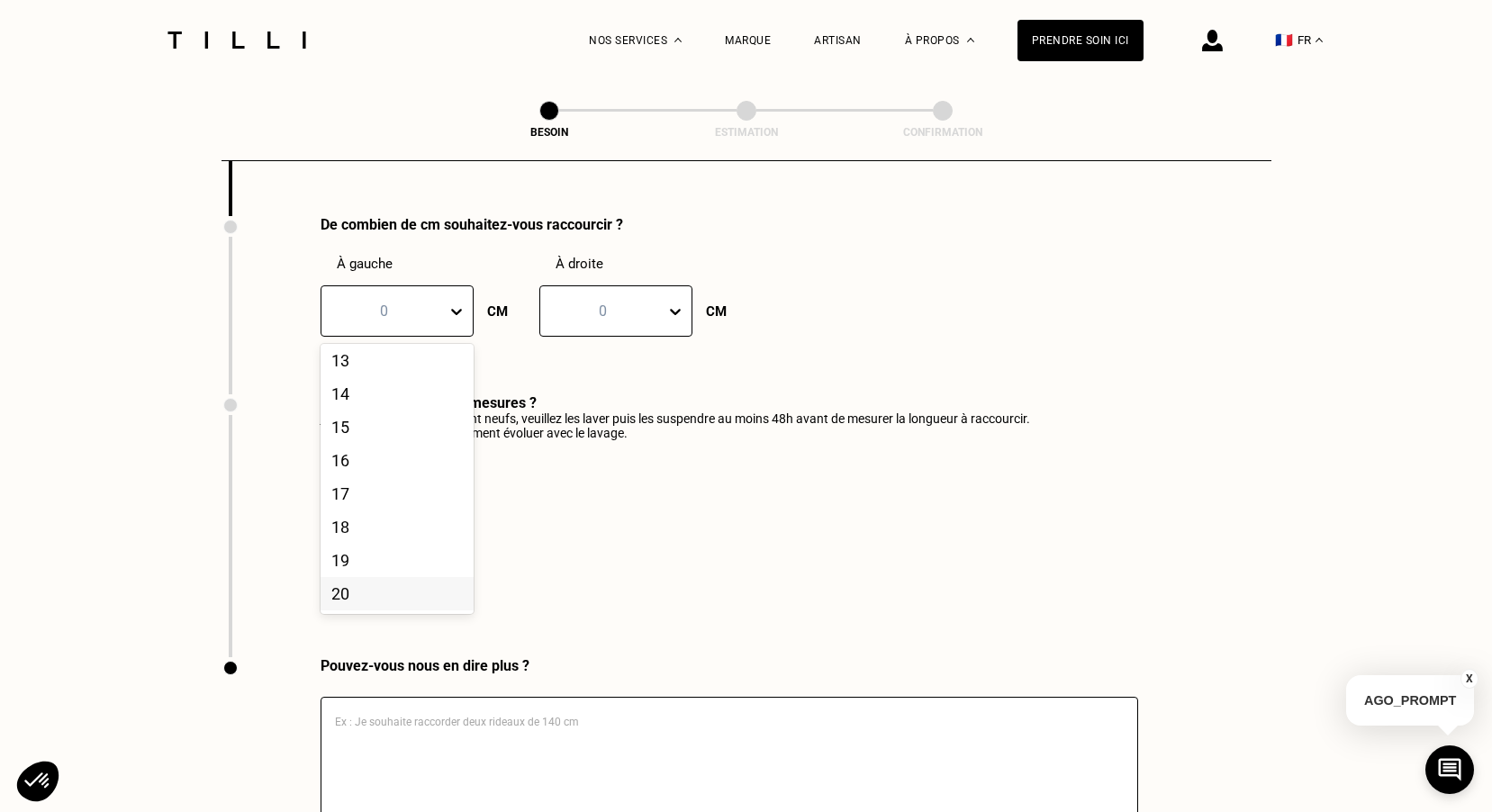
drag, startPoint x: 382, startPoint y: 586, endPoint x: 584, endPoint y: 355, distance: 306.9
click at [382, 582] on div "20" at bounding box center [397, 594] width 153 height 33
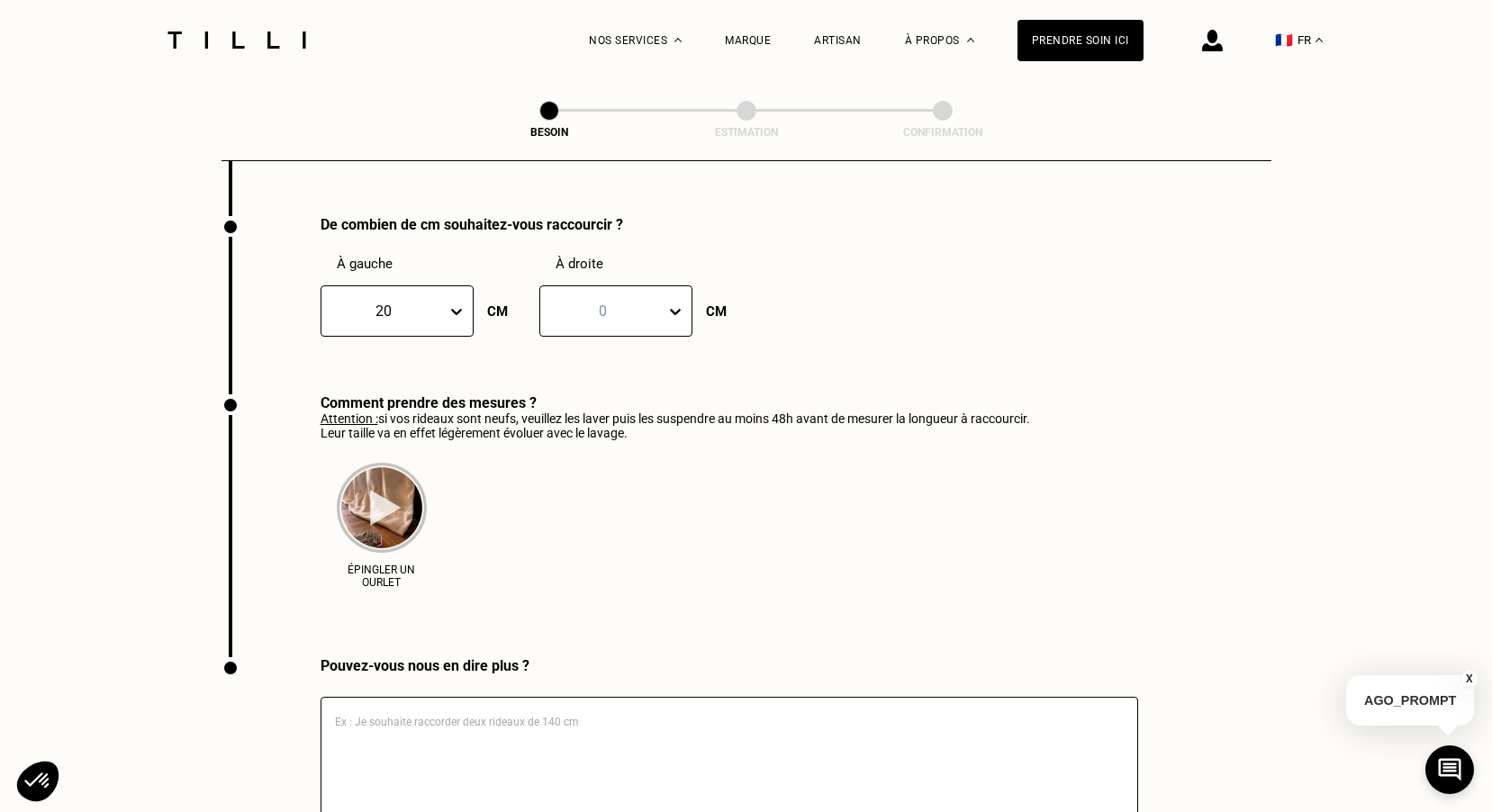
click at [599, 317] on div "0" at bounding box center [616, 310] width 153 height 52
click at [579, 585] on div "20" at bounding box center [616, 594] width 153 height 33
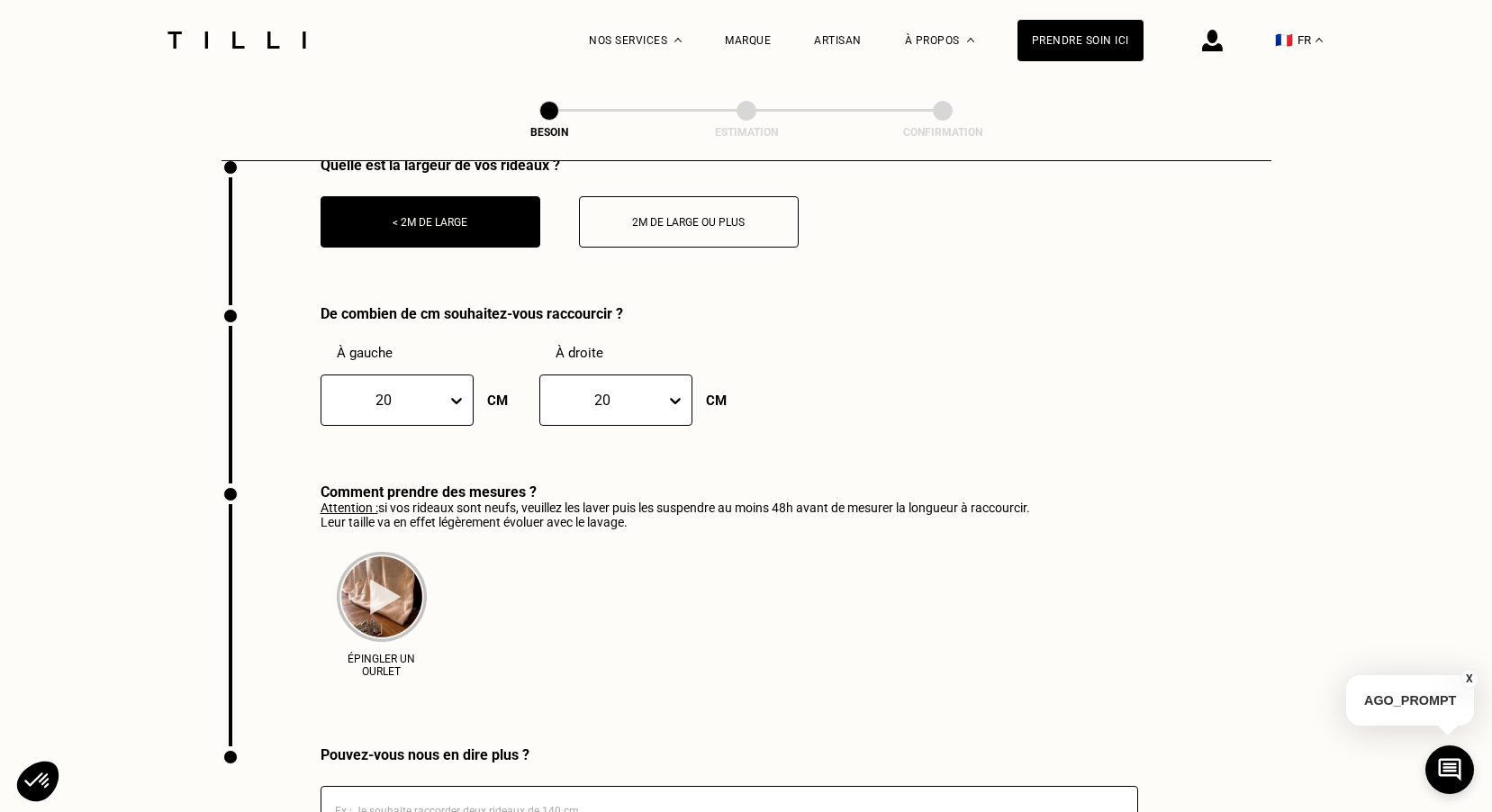
scroll to position [2557, 0]
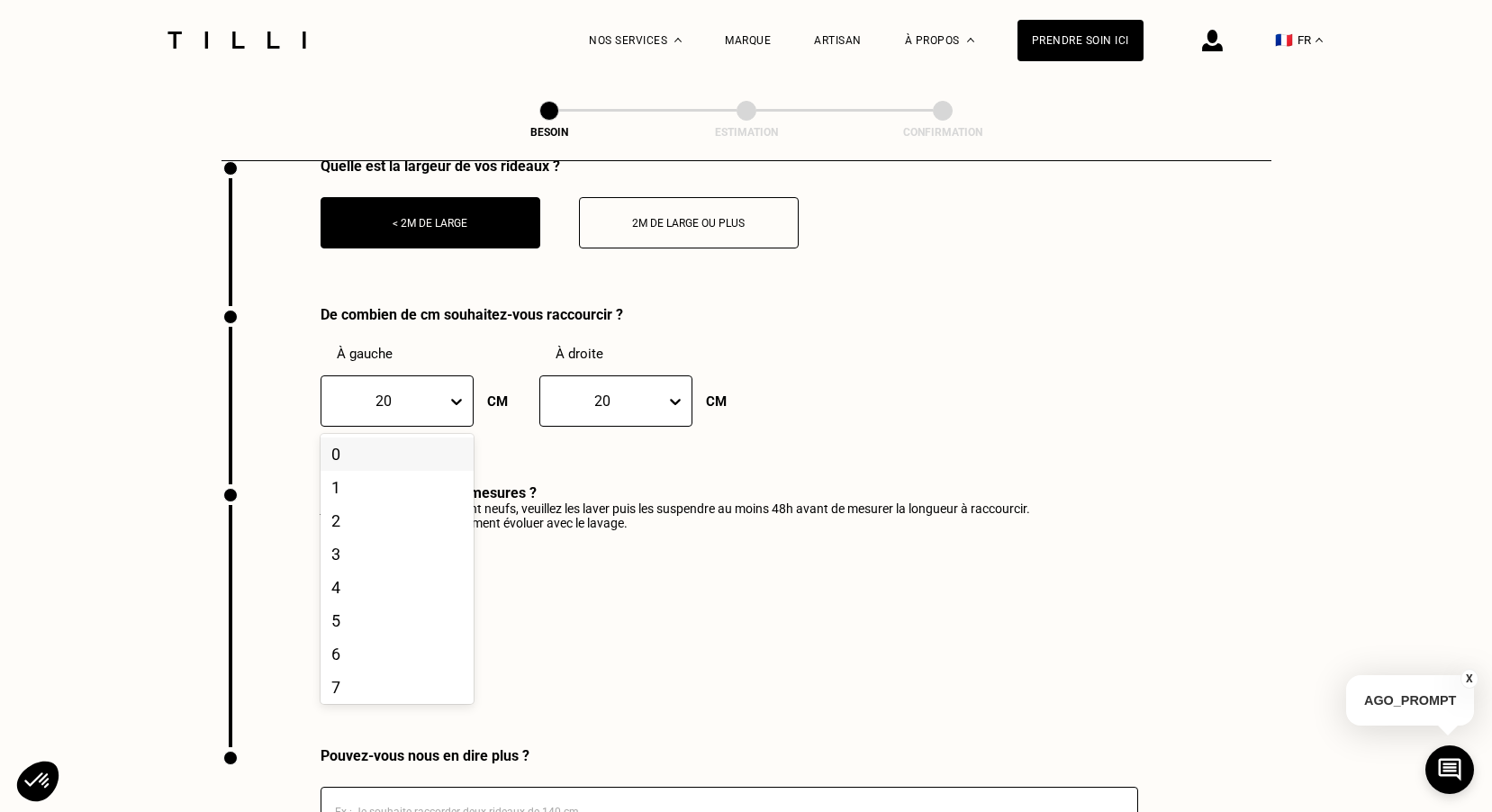
click at [455, 399] on icon at bounding box center [456, 402] width 11 height 6
click at [430, 444] on div "0" at bounding box center [397, 454] width 153 height 33
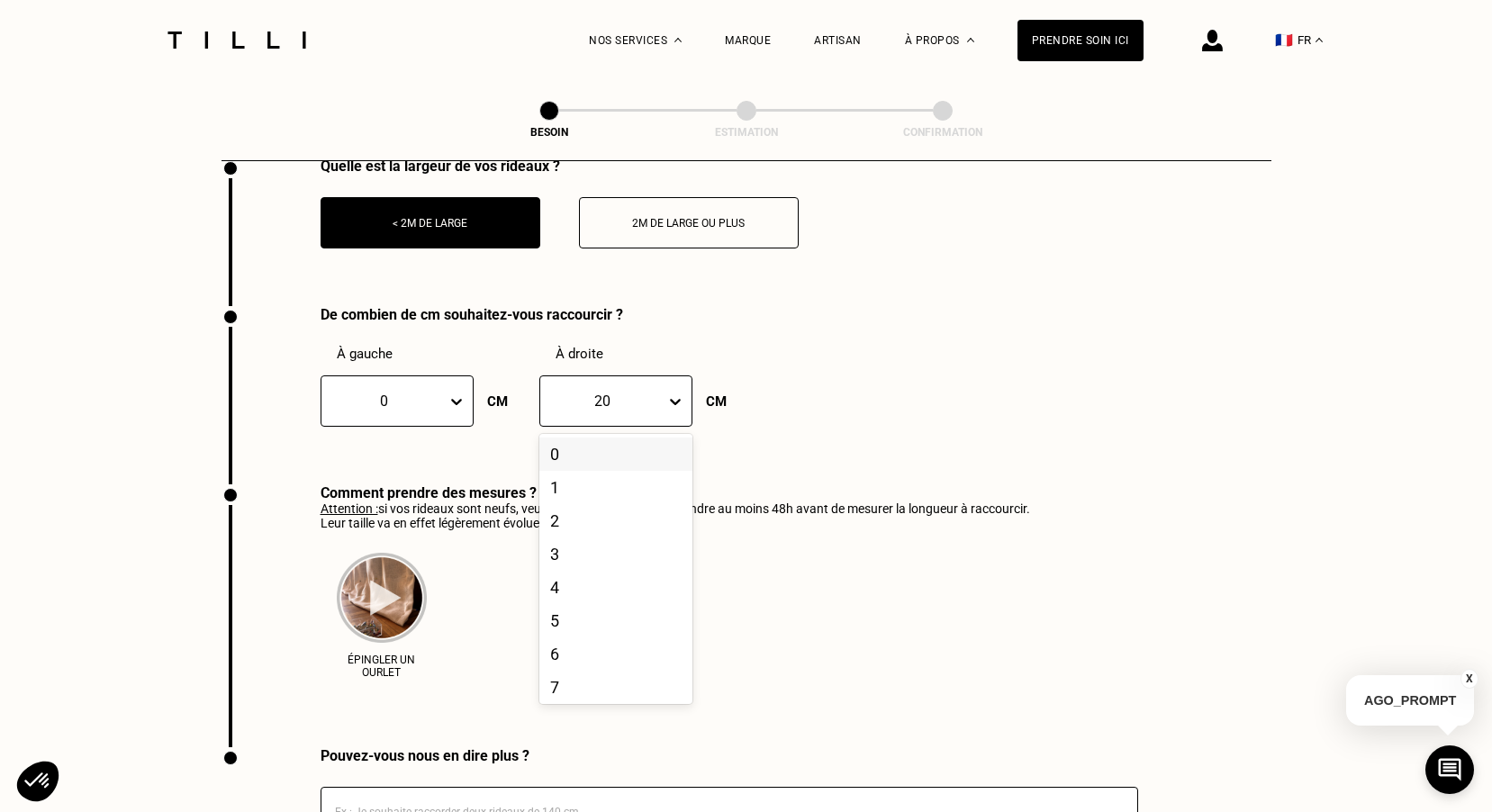
click at [598, 391] on div at bounding box center [603, 401] width 107 height 21
click at [590, 446] on div "0" at bounding box center [616, 454] width 153 height 33
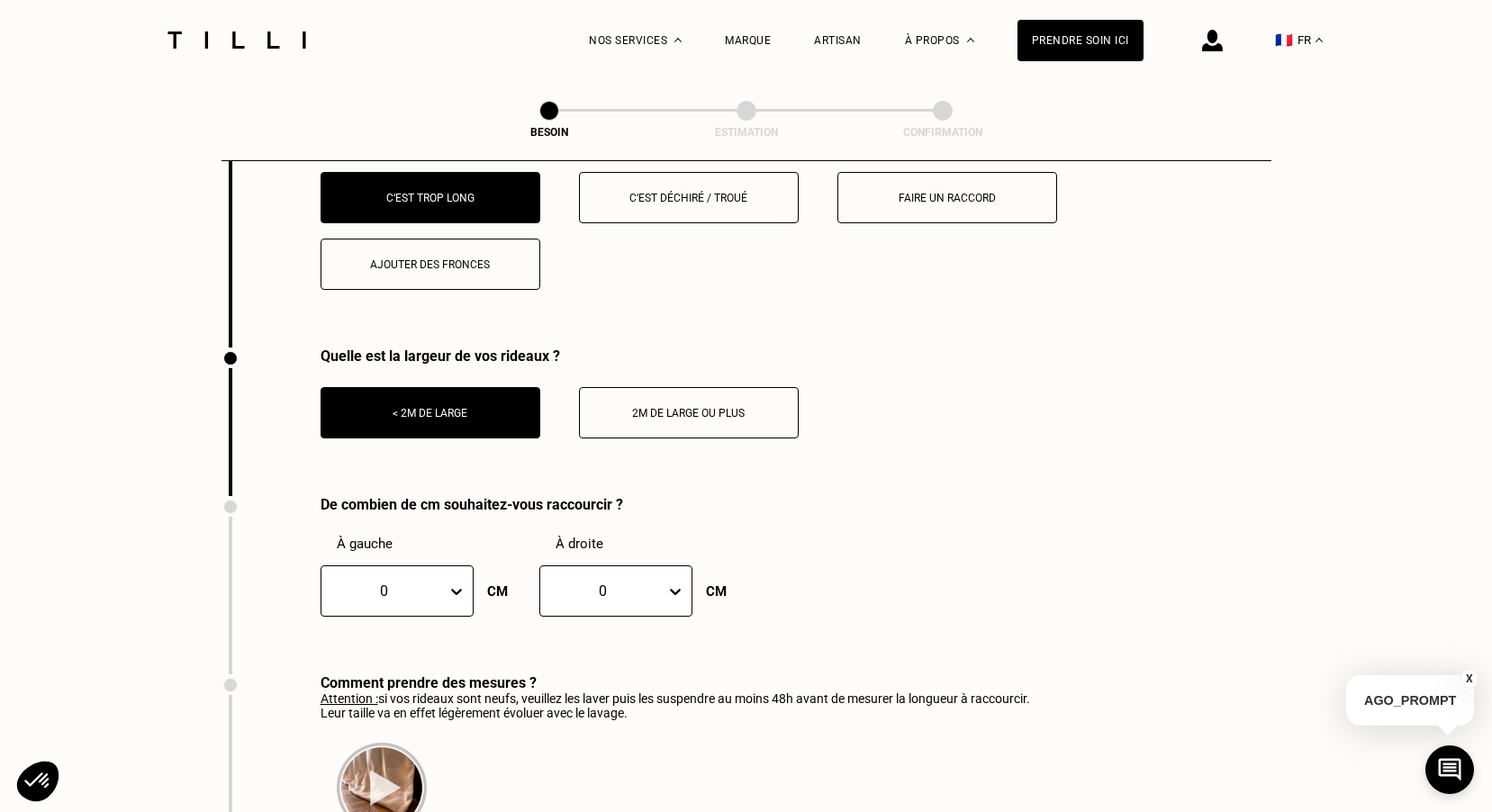
scroll to position [2468, 0]
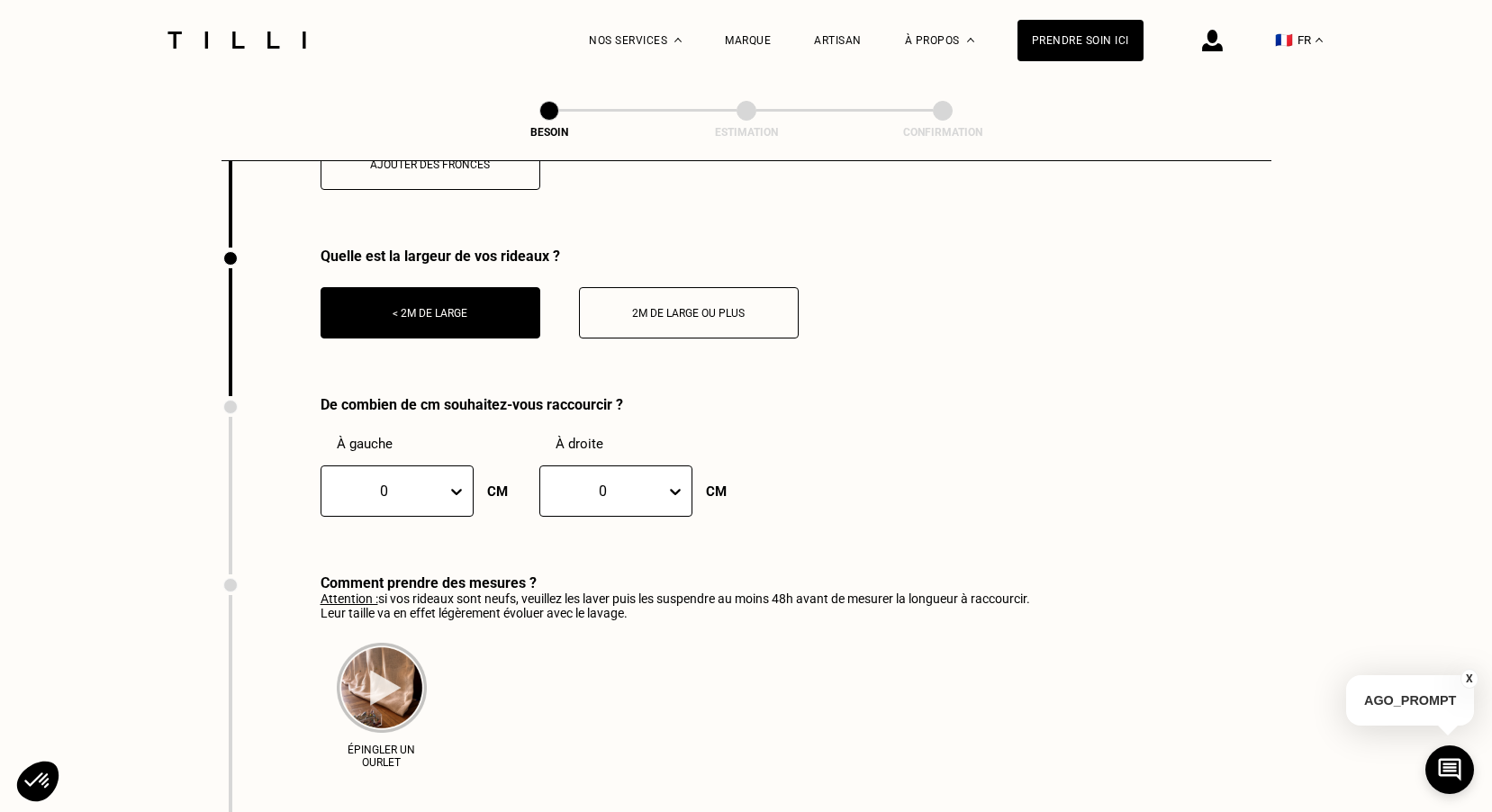
click at [456, 482] on icon at bounding box center [456, 492] width 18 height 18
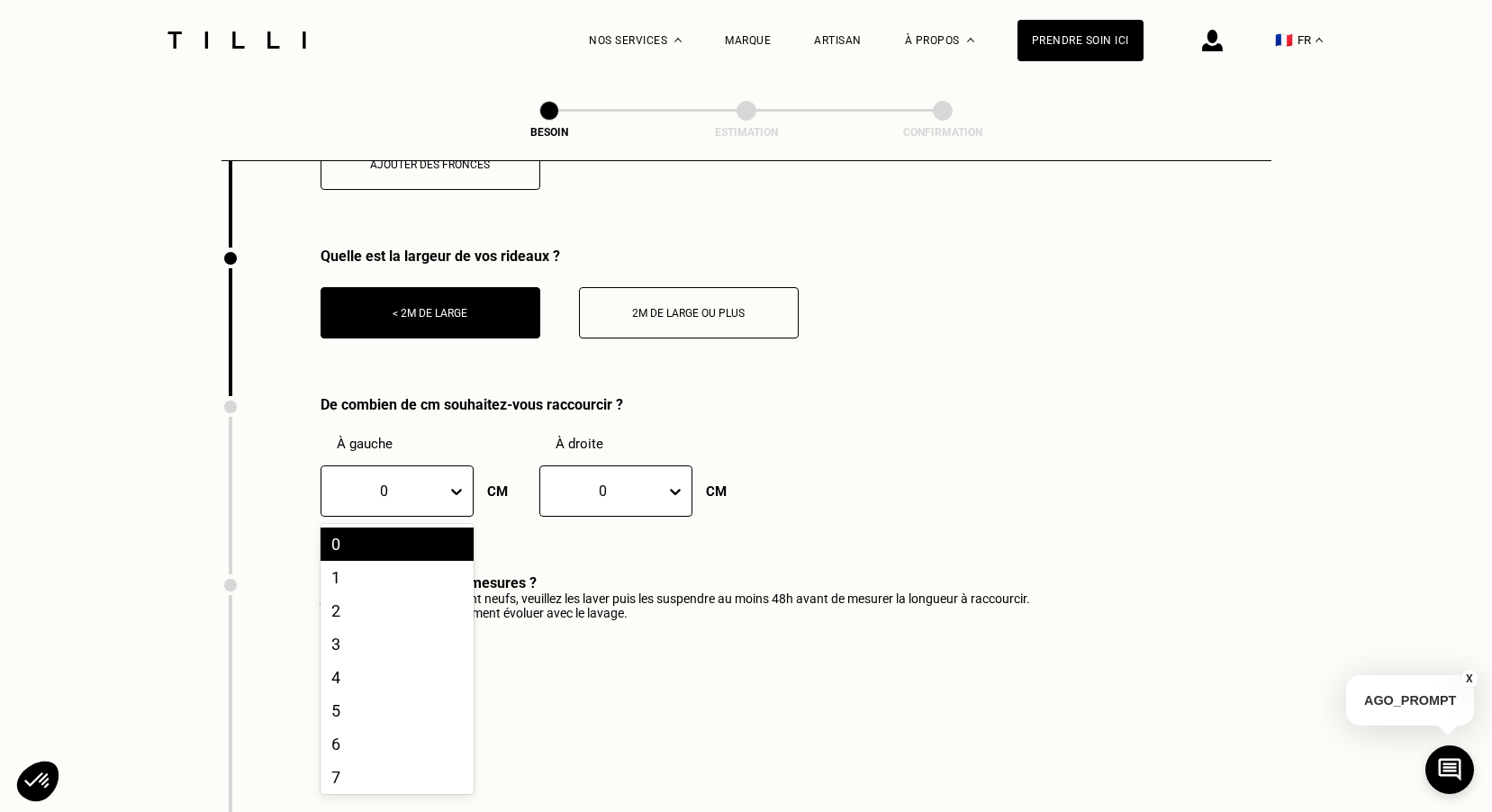
click at [562, 546] on div "De combien de cm souhaitez-vous raccourcir ? À gauche 21 results available. Use…" at bounding box center [471, 485] width 498 height 178
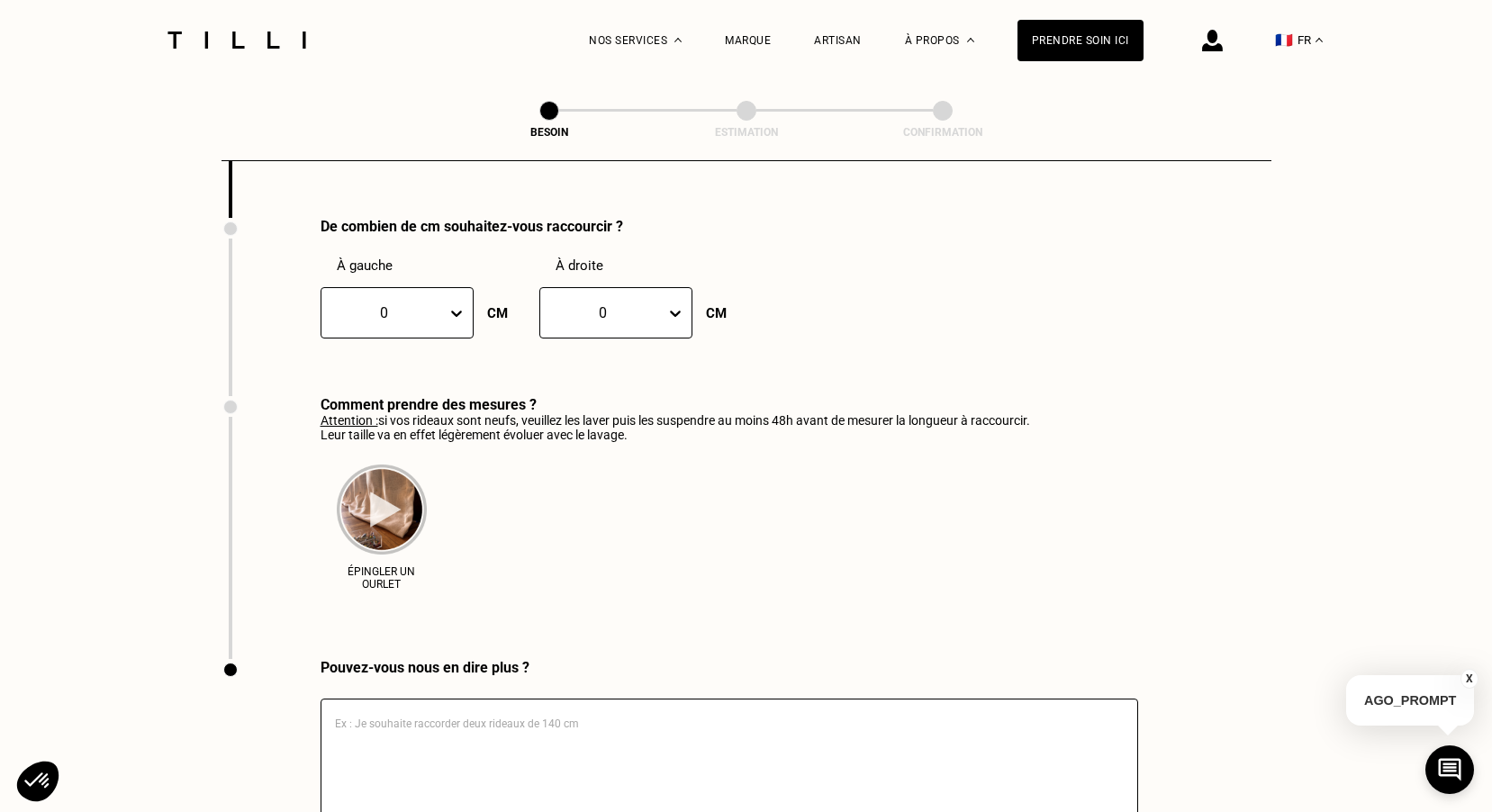
scroll to position [2648, 0]
click at [464, 302] on icon at bounding box center [456, 311] width 18 height 18
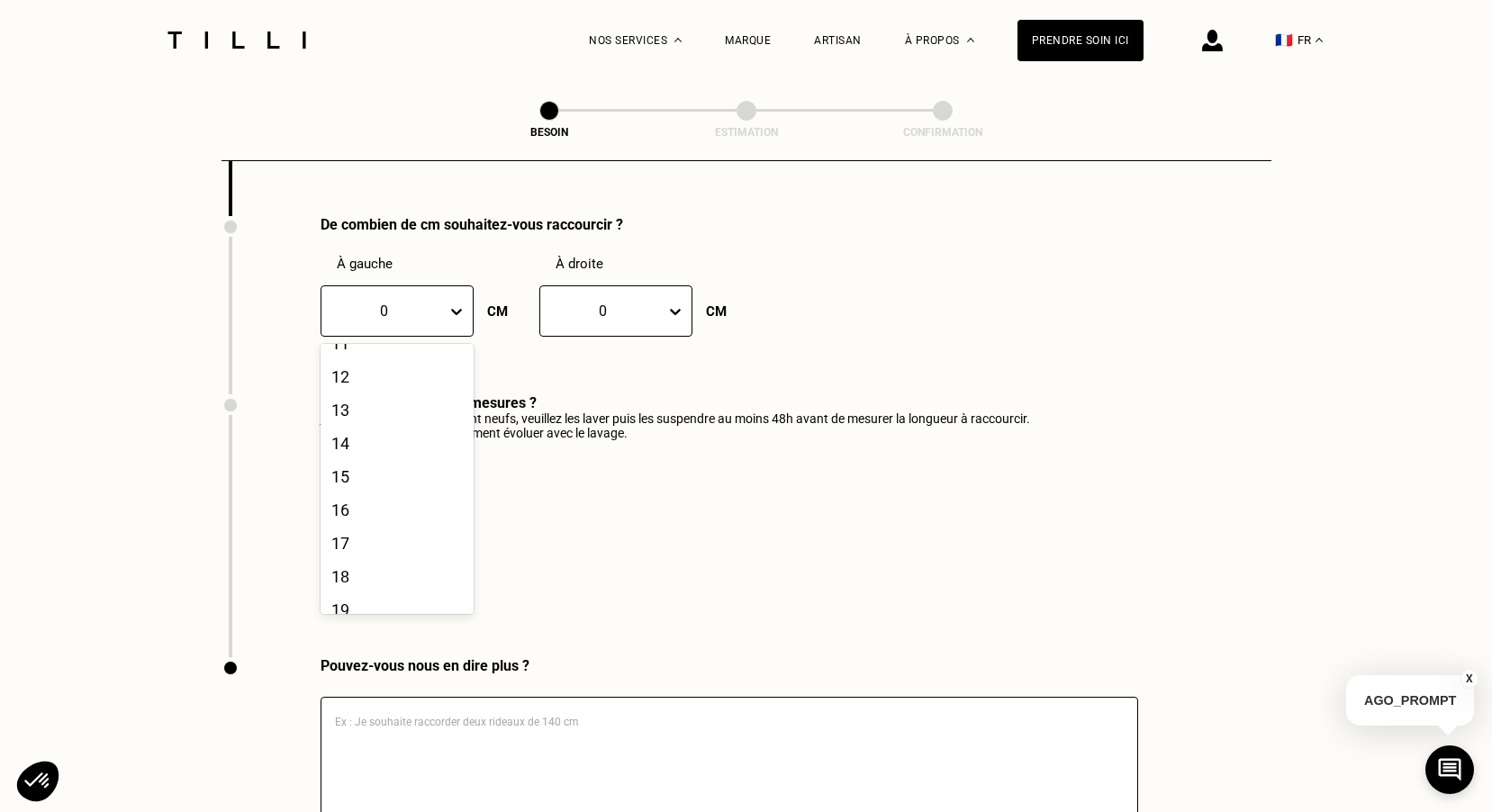
scroll to position [455, 0]
click at [405, 578] on div "20" at bounding box center [397, 594] width 153 height 33
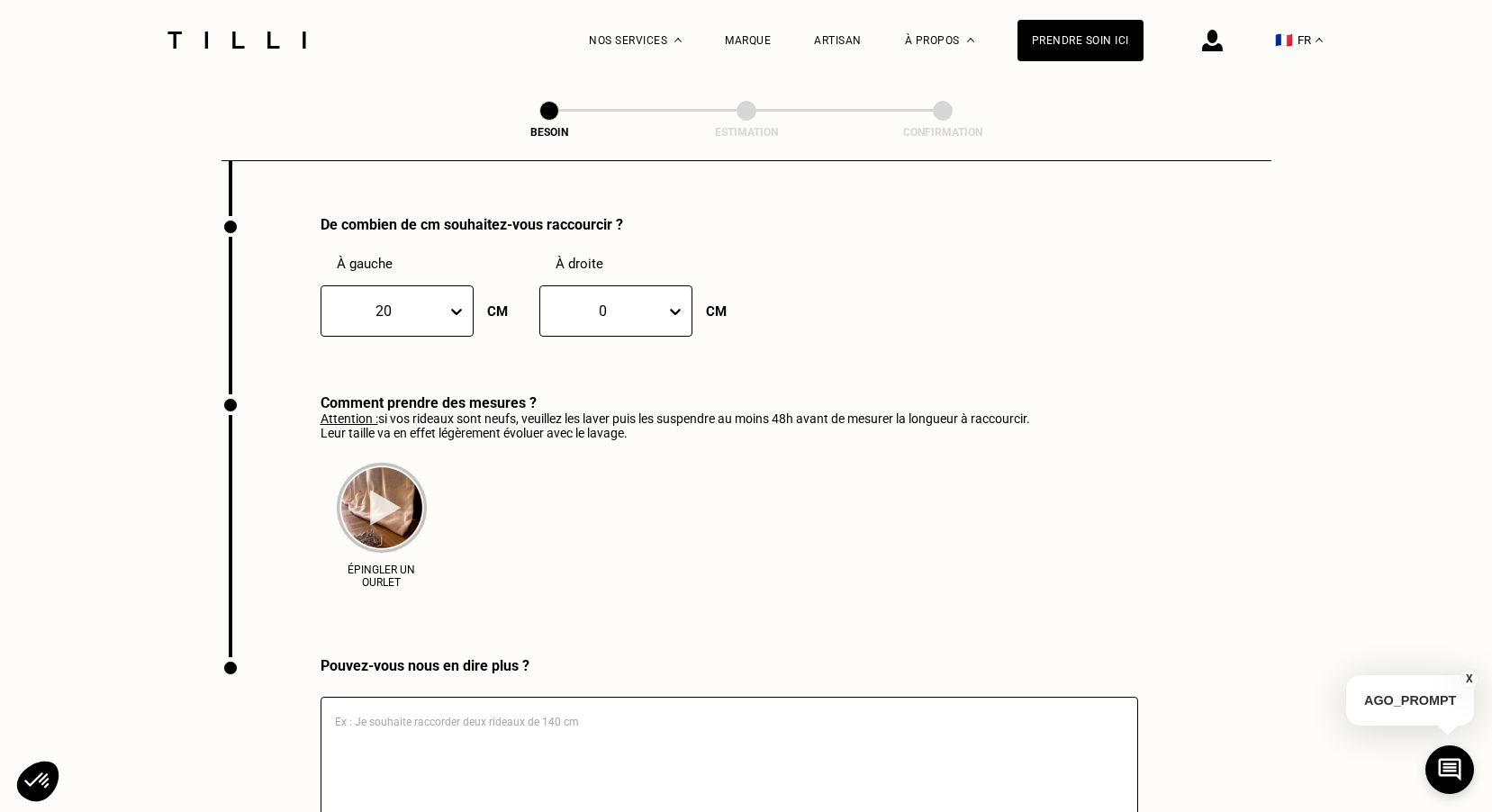
click at [589, 301] on div at bounding box center [603, 310] width 107 height 21
click at [577, 590] on div "20" at bounding box center [616, 594] width 153 height 33
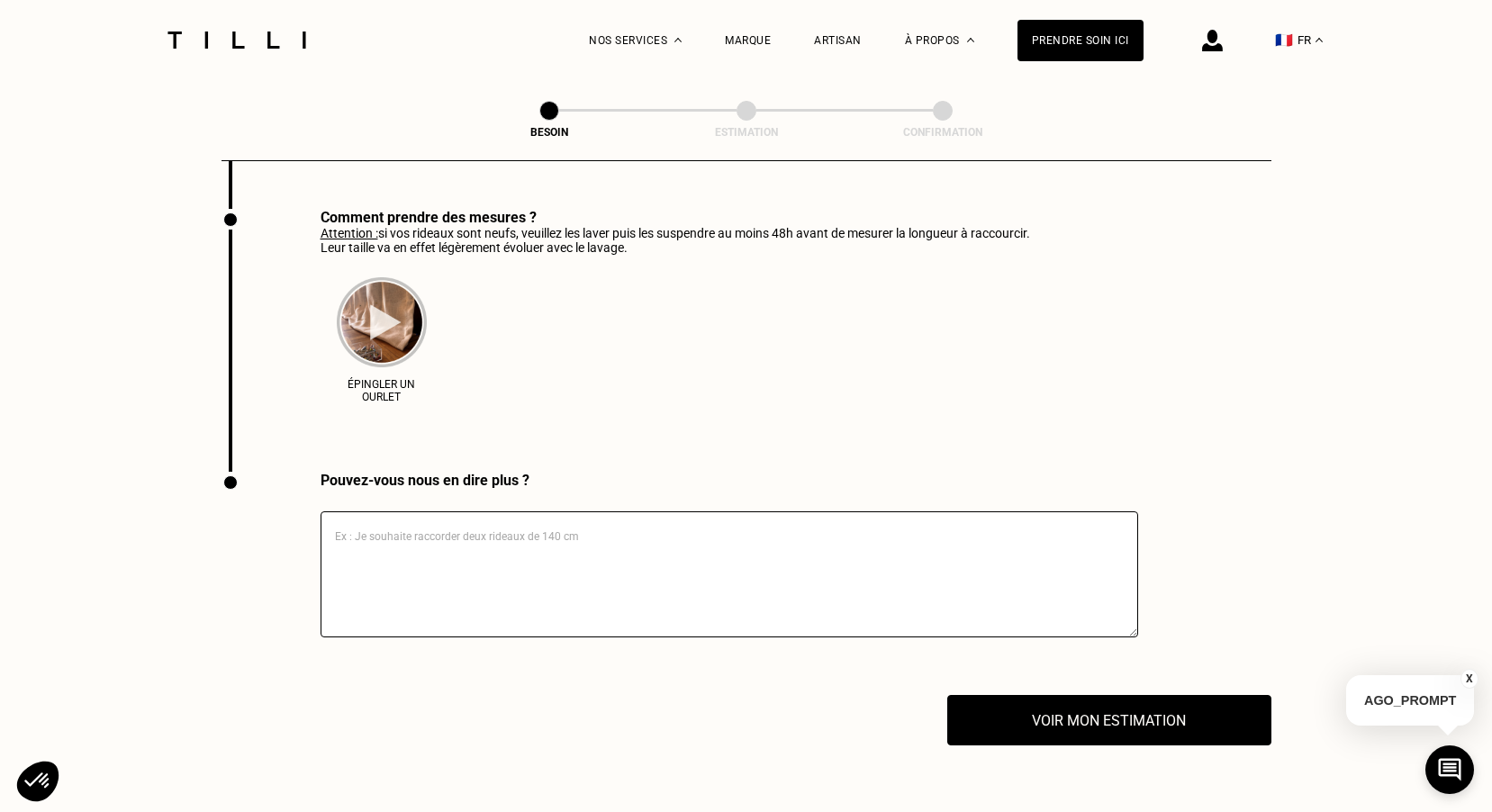
scroll to position [3008, 0]
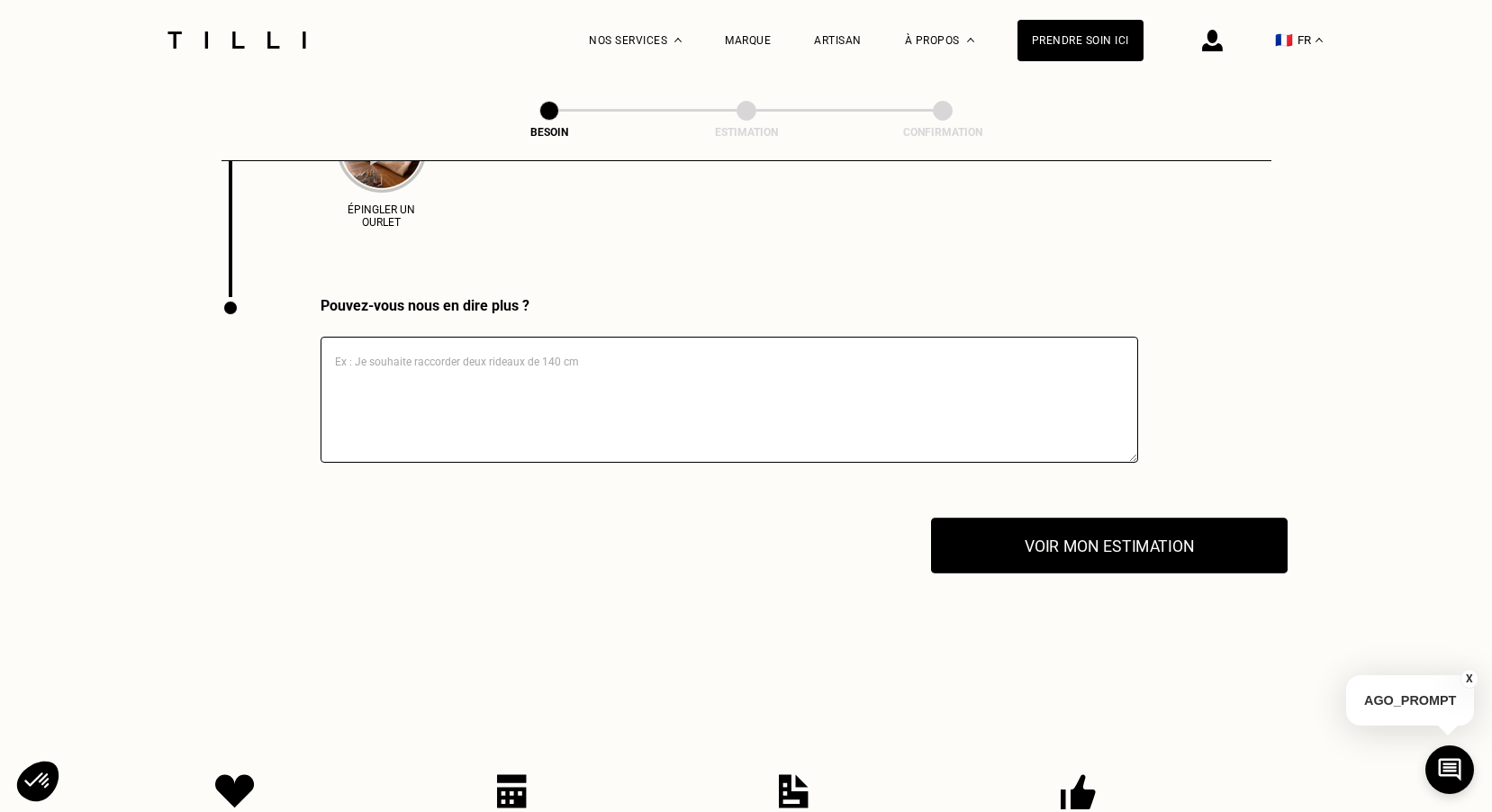
click at [1043, 544] on button "Voir mon estimation" at bounding box center [1110, 546] width 357 height 56
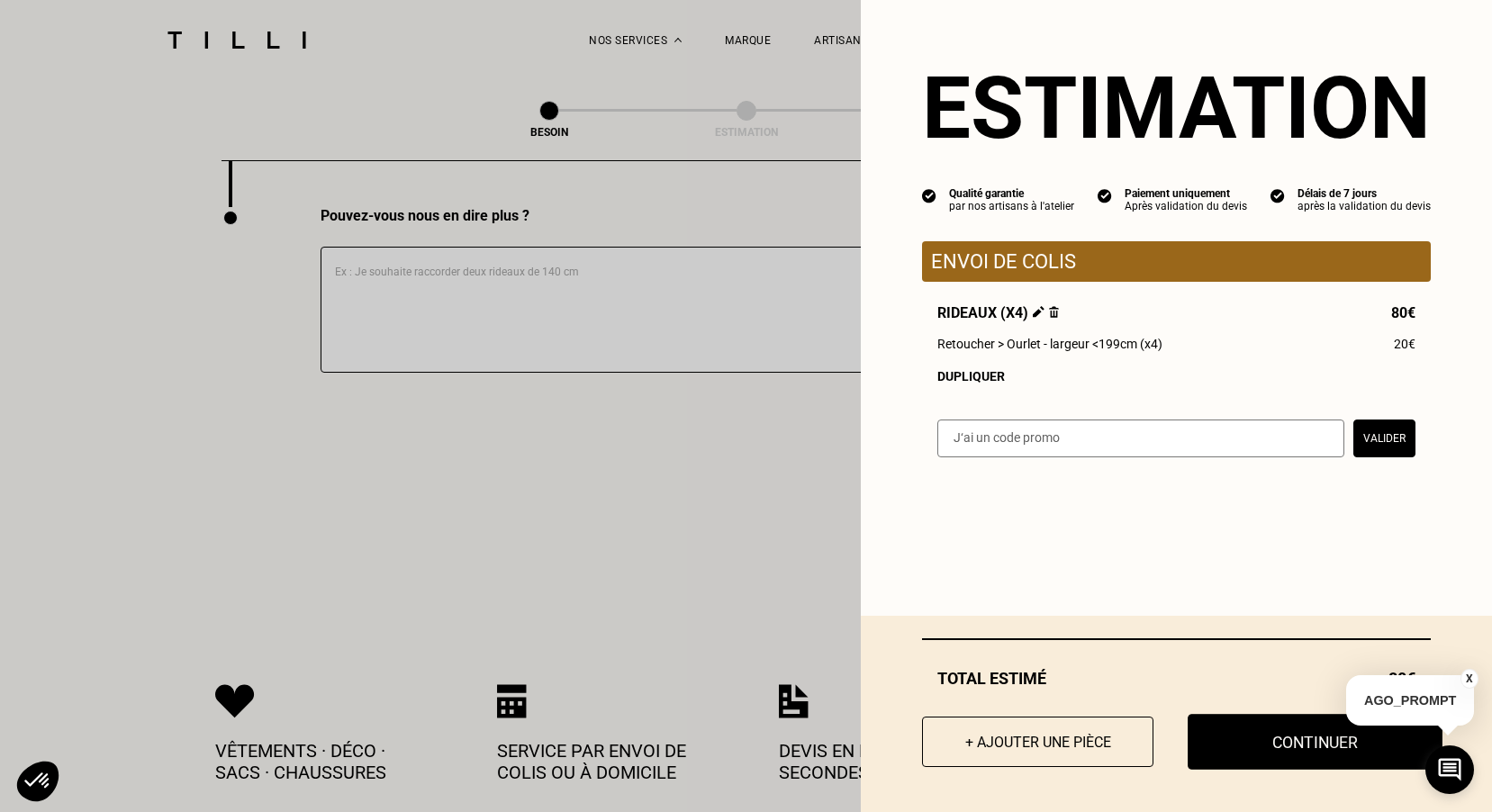
click at [1277, 741] on button "Continuer" at bounding box center [1315, 742] width 255 height 56
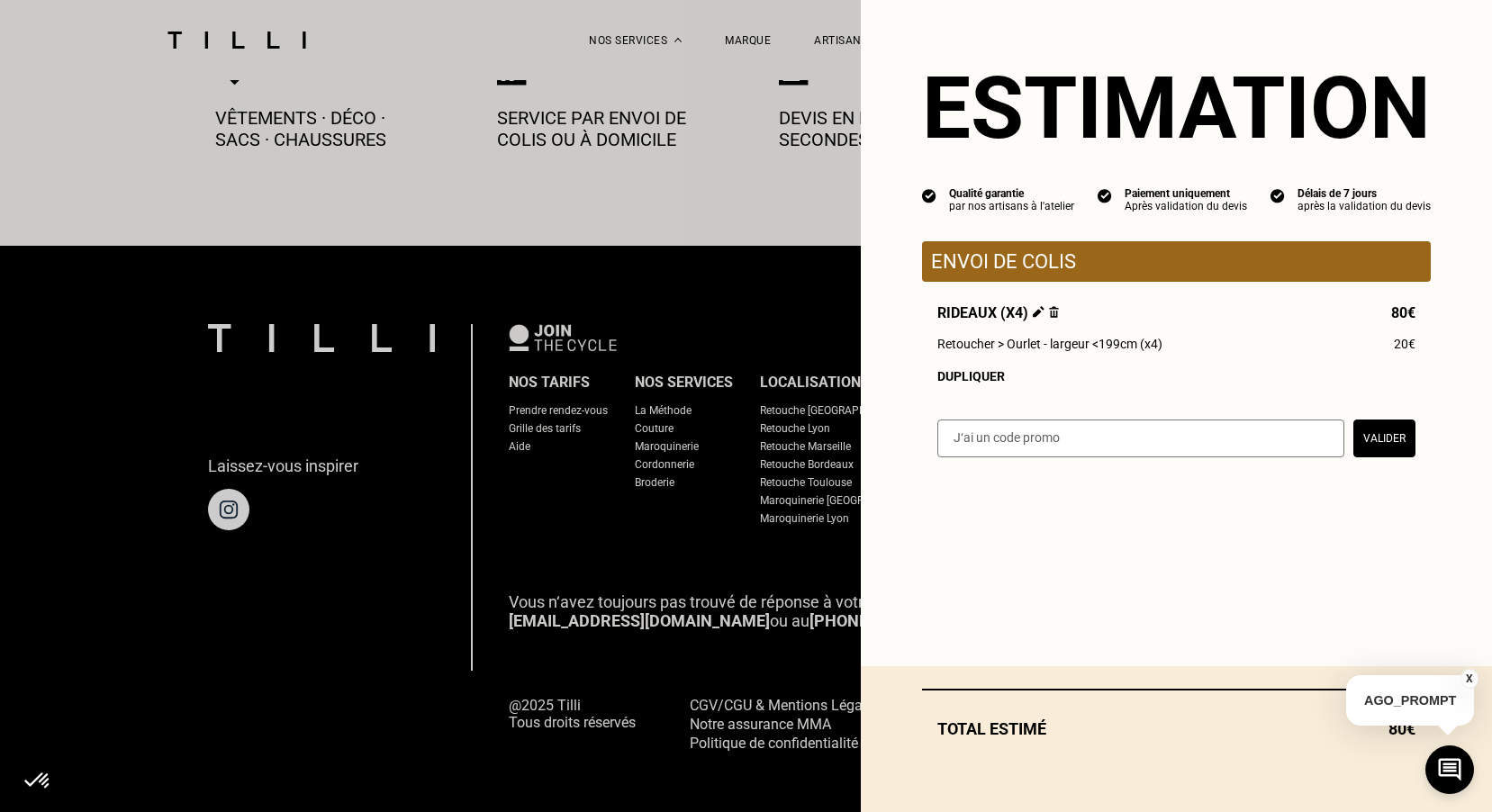
select select "FR"
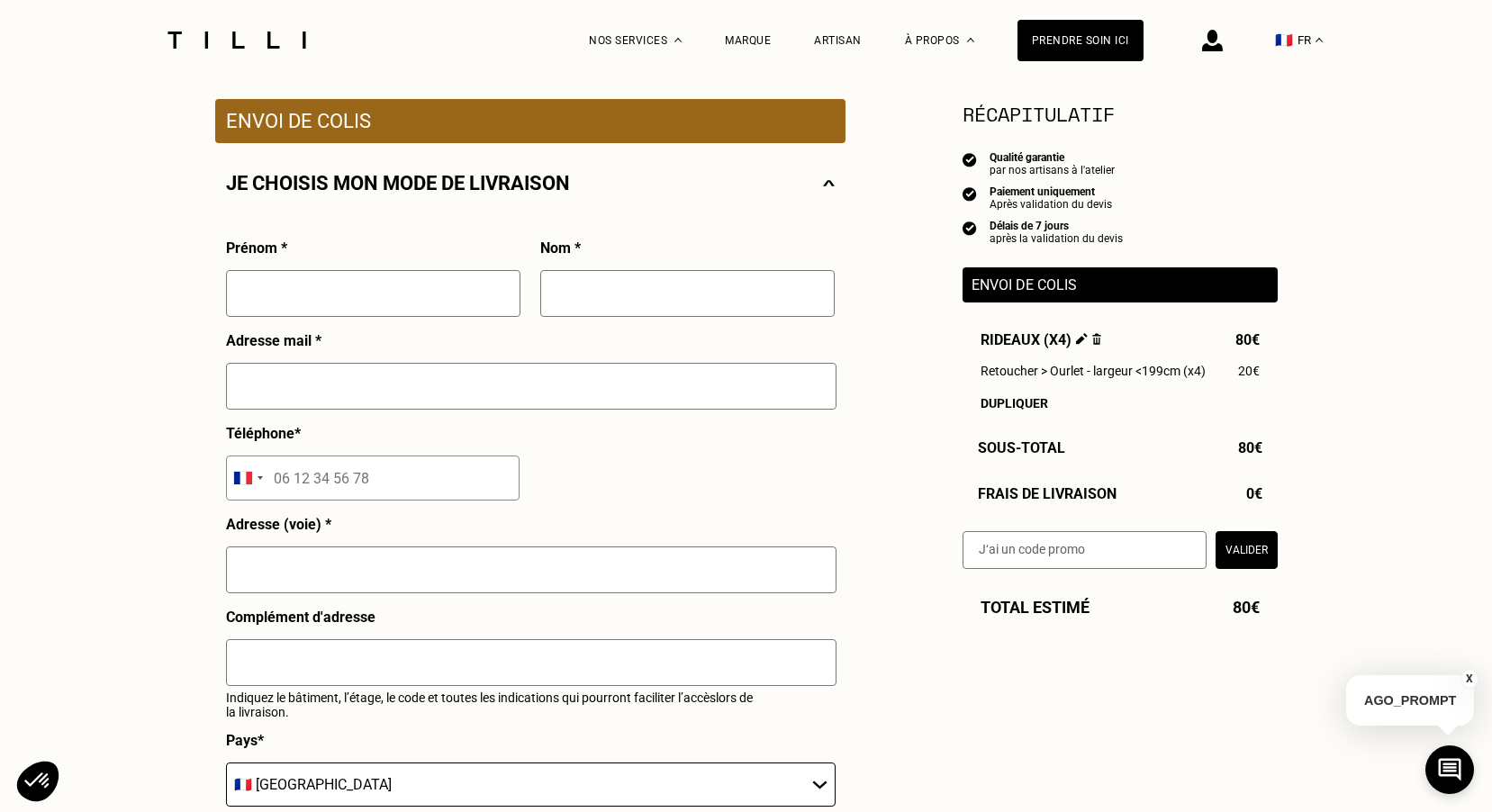
scroll to position [360, 0]
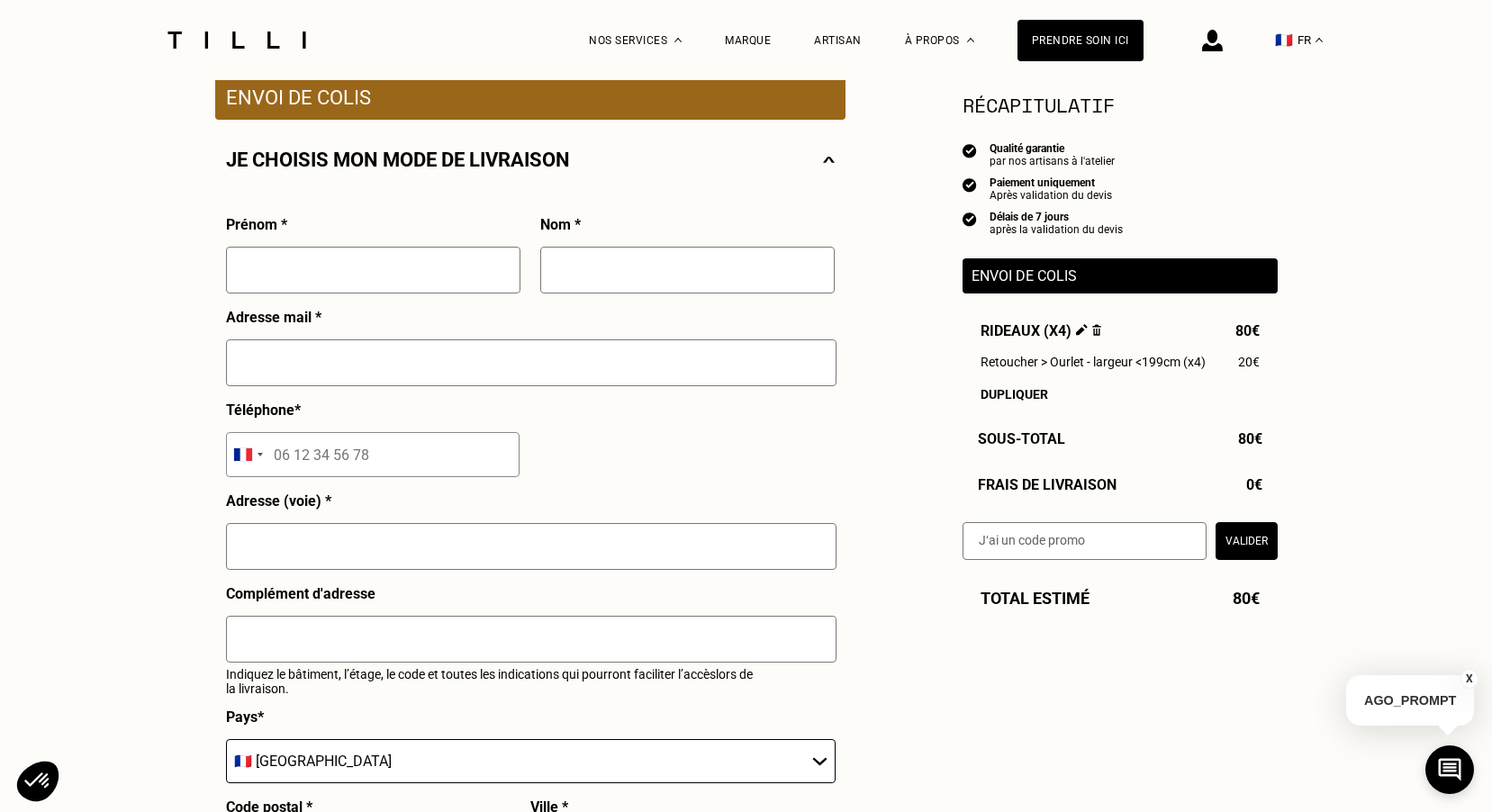
click at [487, 268] on input "text" at bounding box center [373, 271] width 294 height 47
type input "Mazarine"
type input "[PERSON_NAME]"
type input "[EMAIL_ADDRESS][PERSON_NAME][DOMAIN_NAME]"
type input "[GEOGRAPHIC_DATA]"
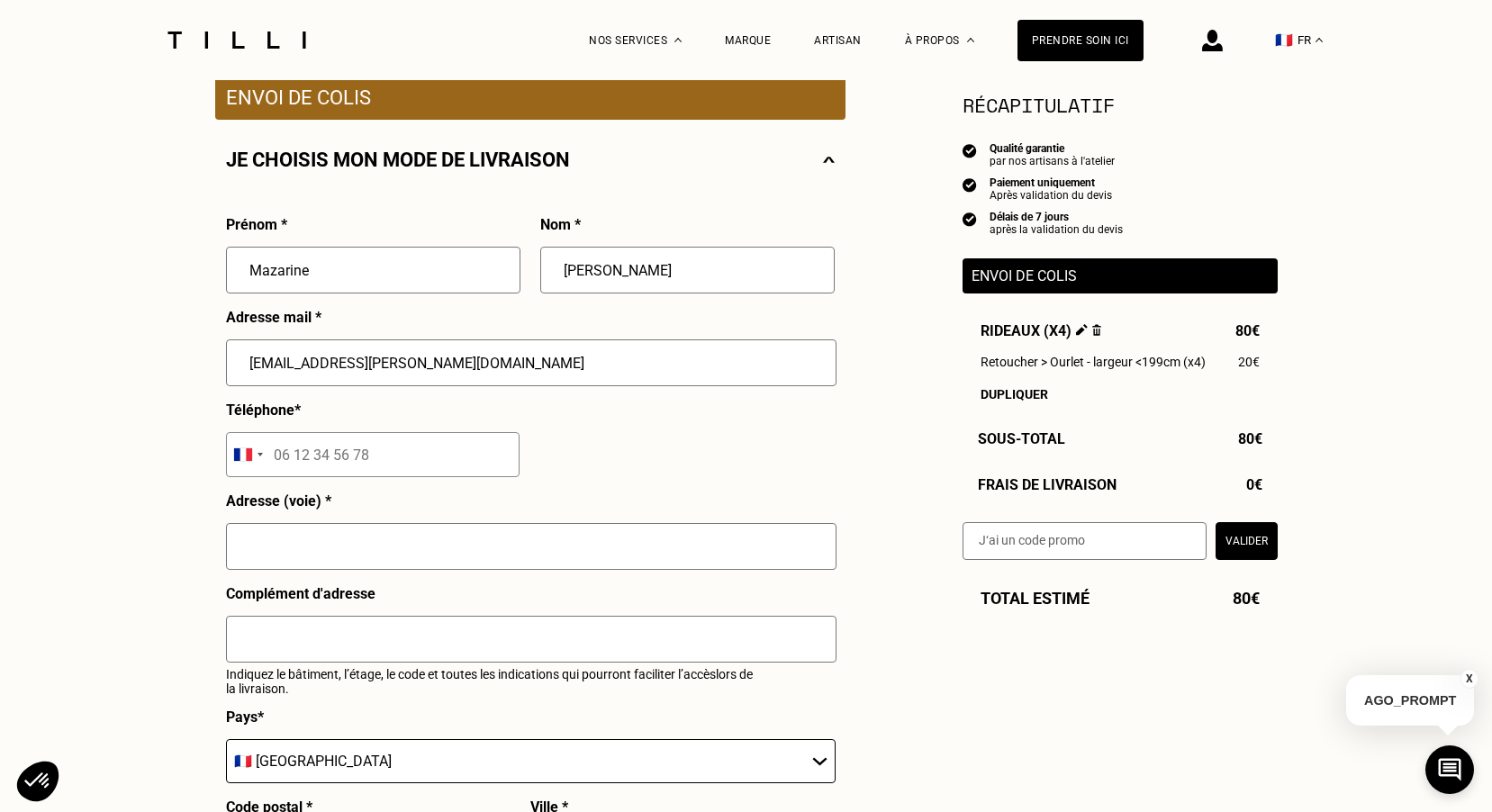
click at [323, 432] on input "tel" at bounding box center [373, 454] width 293 height 45
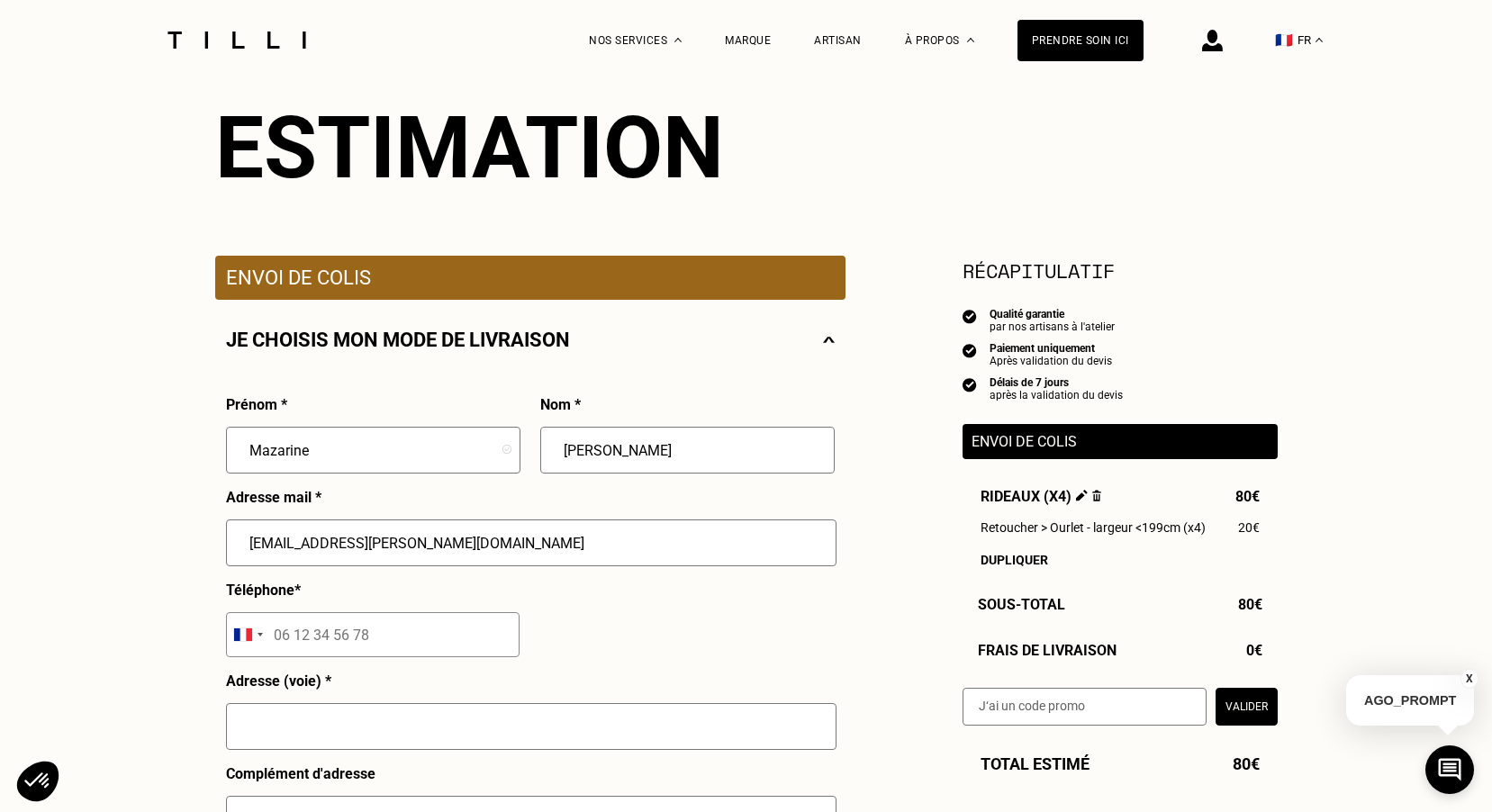
scroll to position [540, 0]
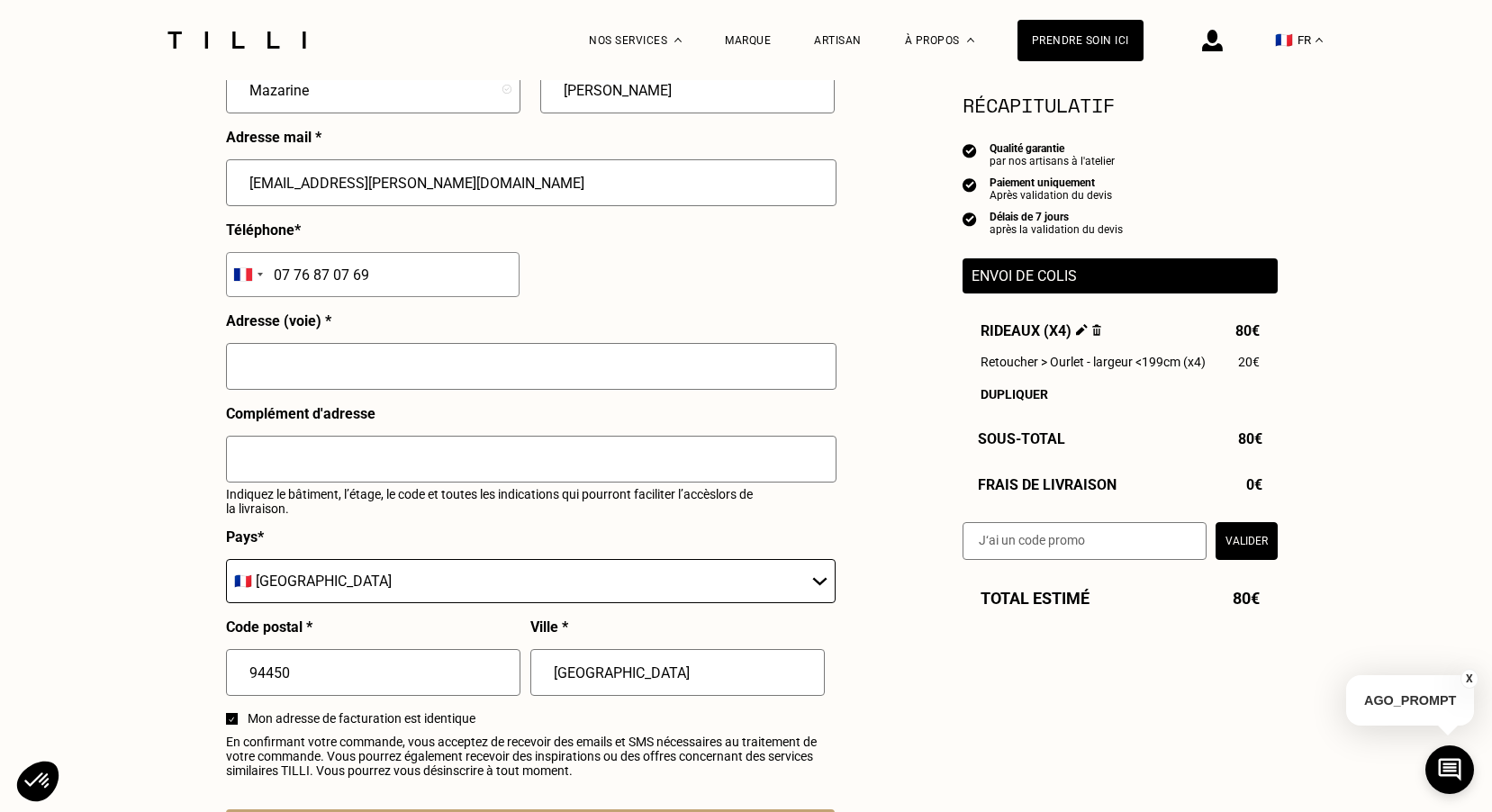
type input "07 76 87 07 69"
click at [312, 371] on input "text" at bounding box center [531, 367] width 610 height 47
type input "7 RESIDENCE [PERSON_NAME]"
type input "[STREET_ADDRESS][PERSON_NAME]"
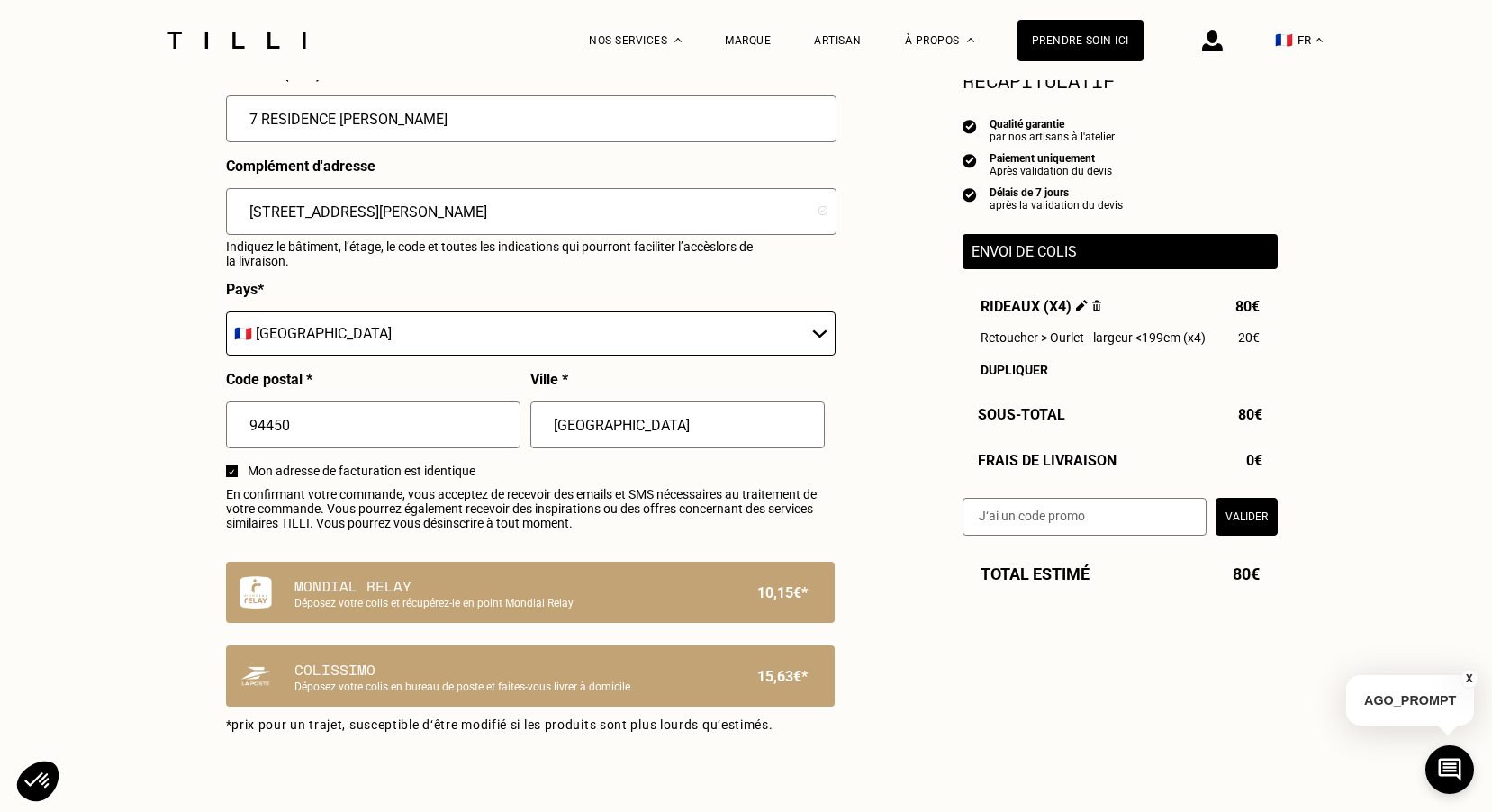
scroll to position [810, 0]
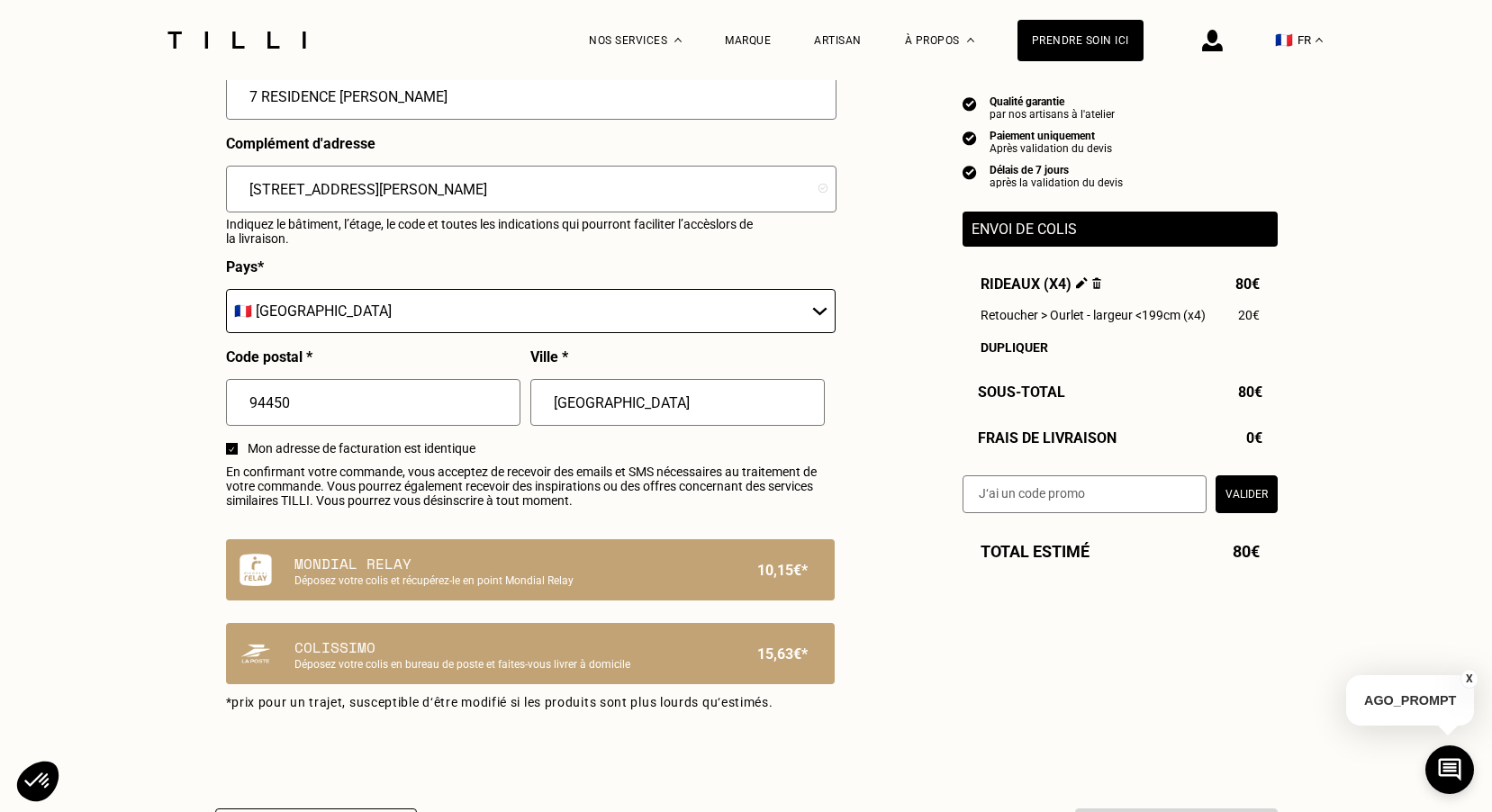
click at [364, 412] on input "94450" at bounding box center [373, 403] width 294 height 47
click at [635, 391] on input "[GEOGRAPHIC_DATA]" at bounding box center [677, 403] width 294 height 47
click at [624, 417] on input "[GEOGRAPHIC_DATA]" at bounding box center [677, 403] width 294 height 47
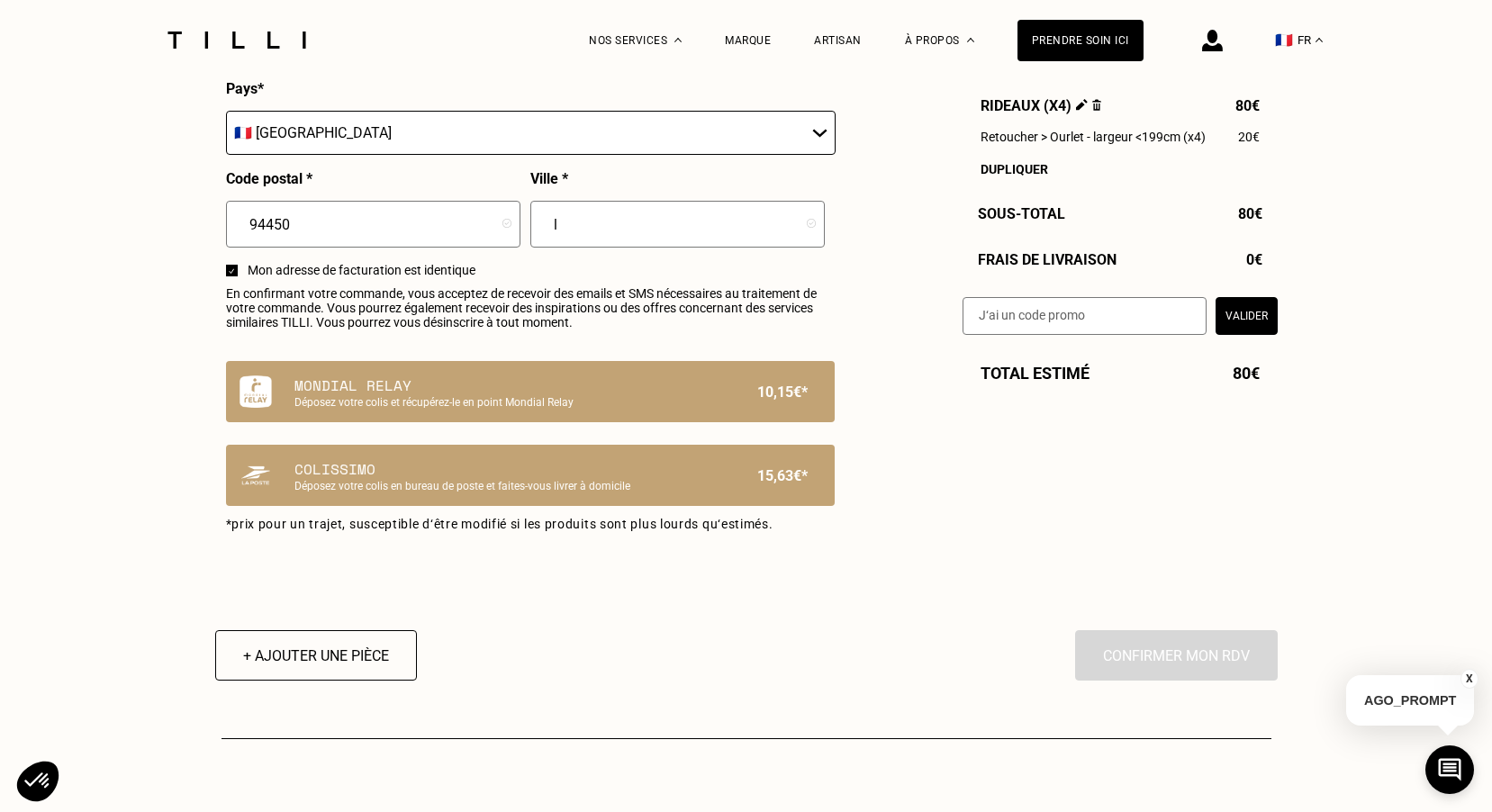
scroll to position [990, 0]
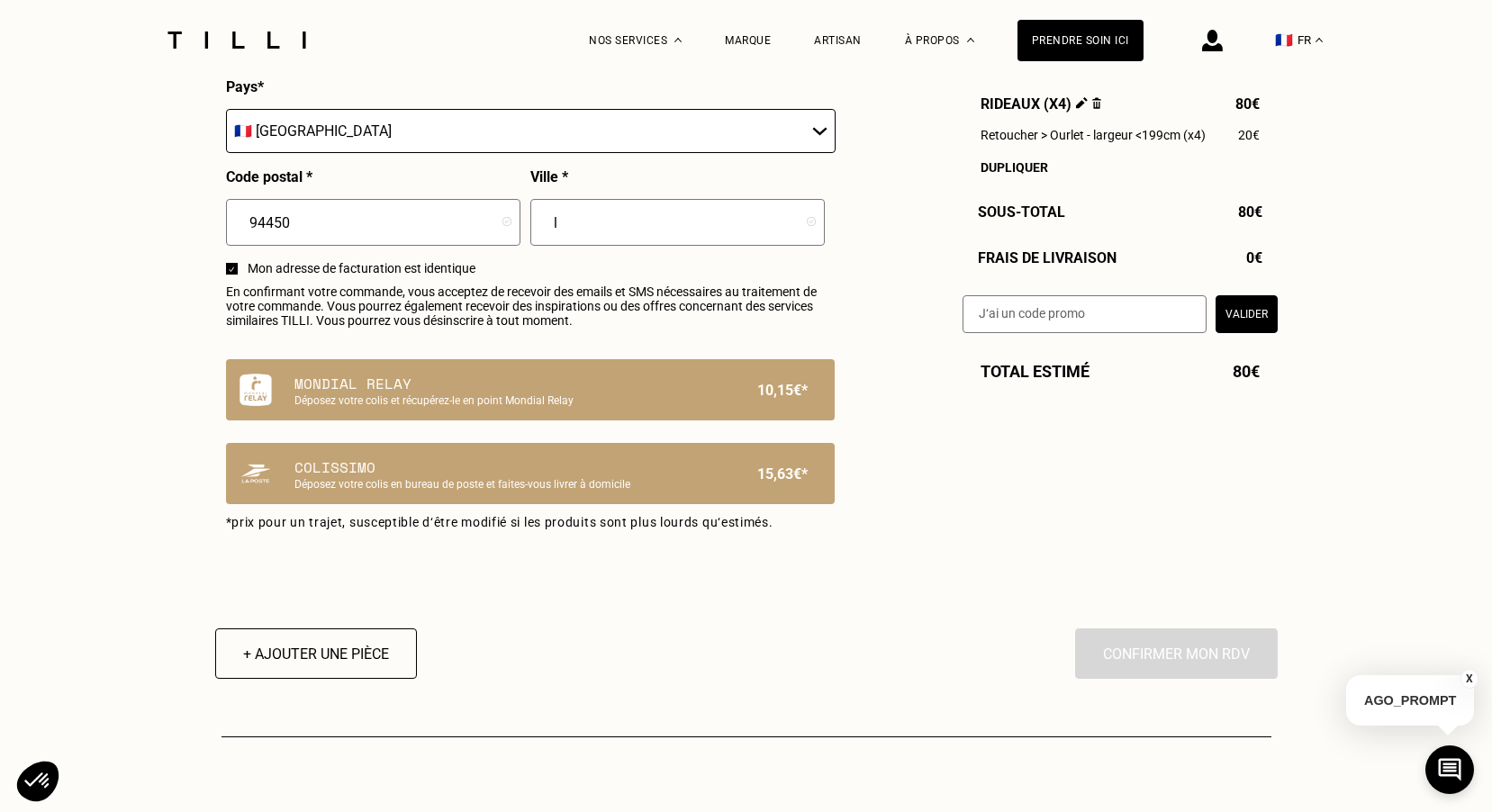
type input "l"
